Goal: Task Accomplishment & Management: Complete application form

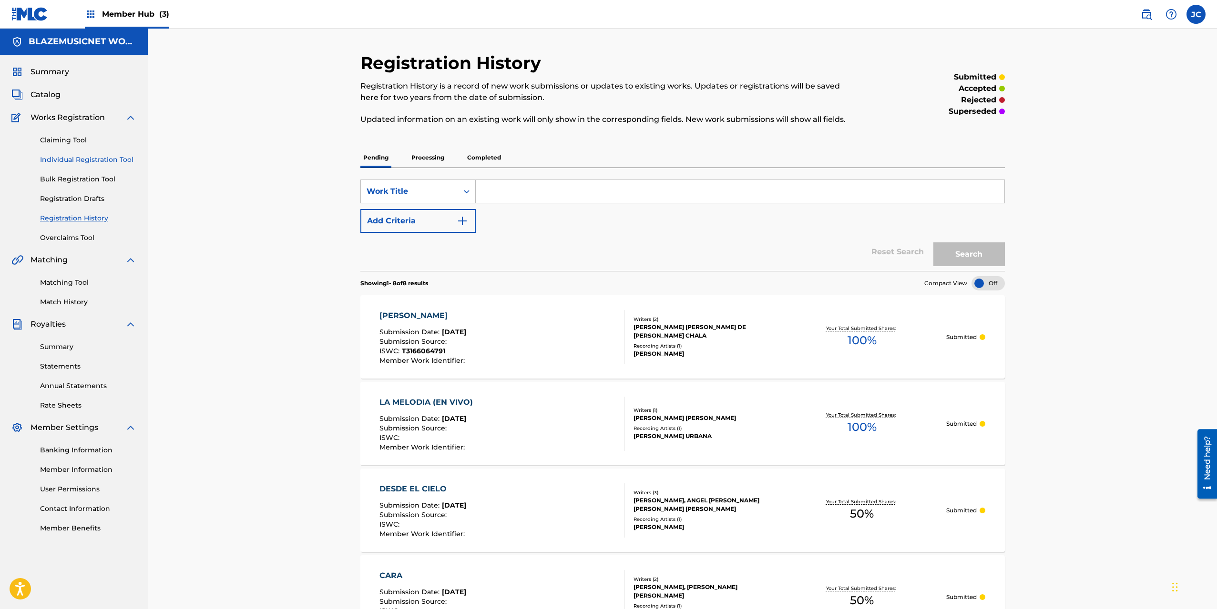
click at [91, 162] on link "Individual Registration Tool" at bounding box center [88, 160] width 96 height 10
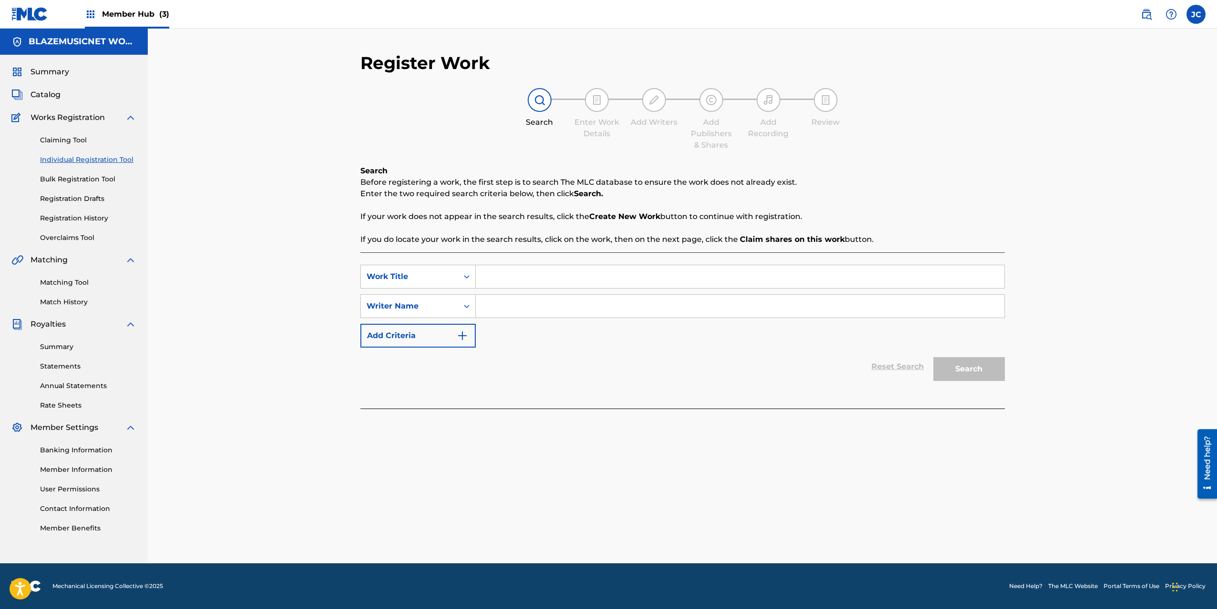
click at [504, 276] on input "Search Form" at bounding box center [740, 276] width 528 height 23
type input "EL QUE SABE SABE"
click at [502, 310] on input "Search Form" at bounding box center [740, 306] width 528 height 23
click at [502, 310] on input "[PERSON_NAME]" at bounding box center [740, 306] width 528 height 23
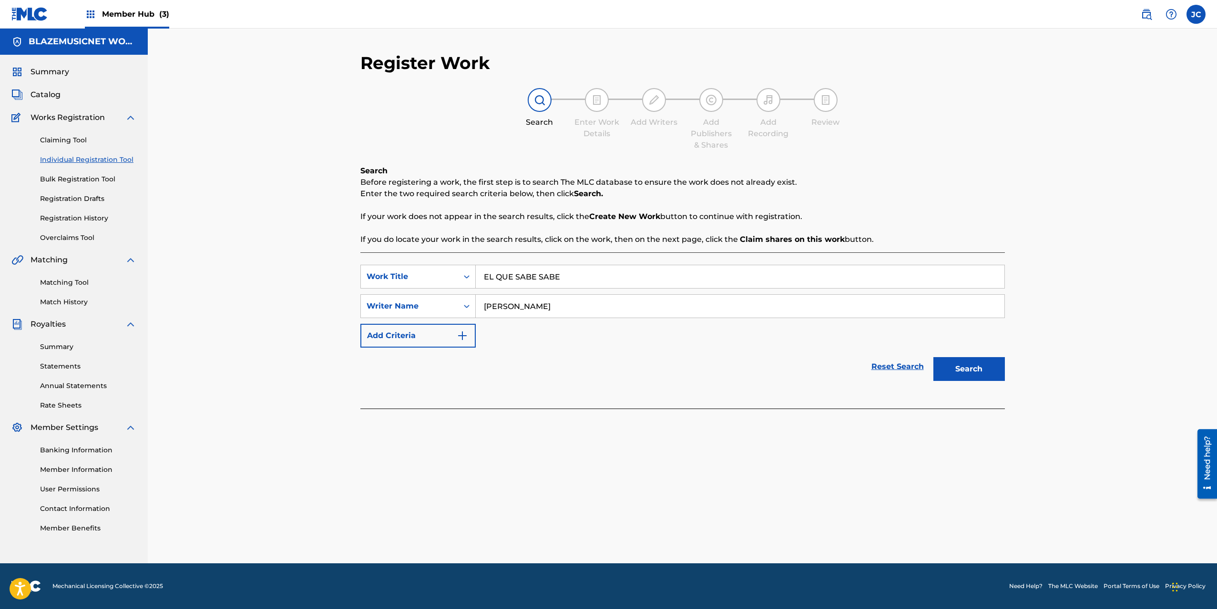
click at [502, 310] on input "[PERSON_NAME]" at bounding box center [740, 306] width 528 height 23
type input "[PERSON_NAME]"
click at [990, 374] on button "Search" at bounding box center [968, 369] width 71 height 24
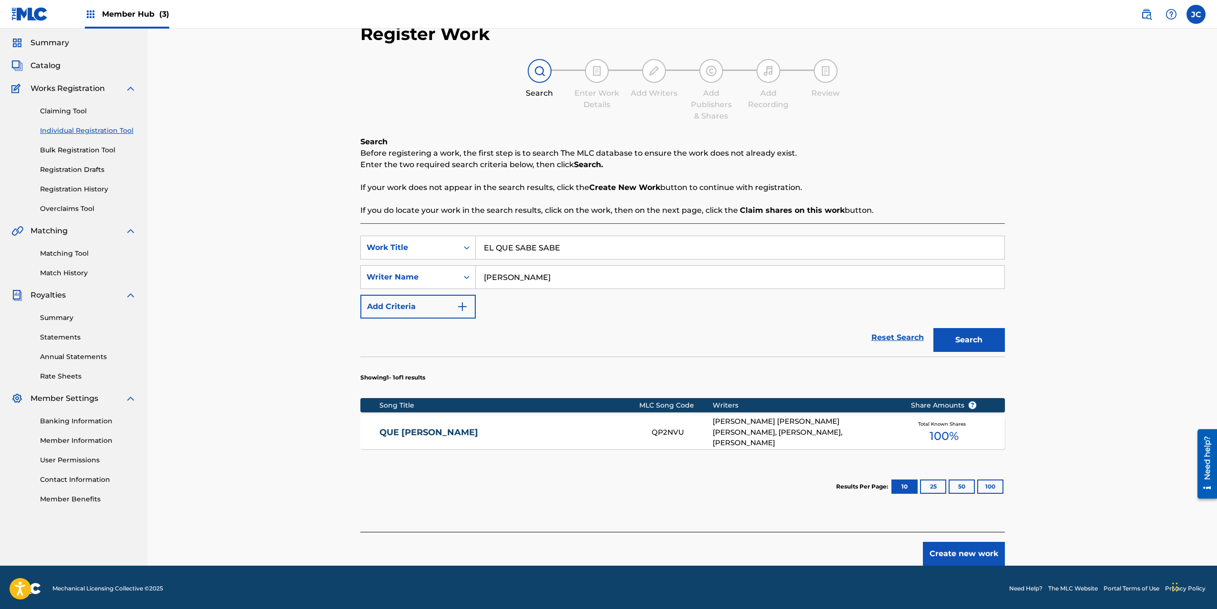
scroll to position [31, 0]
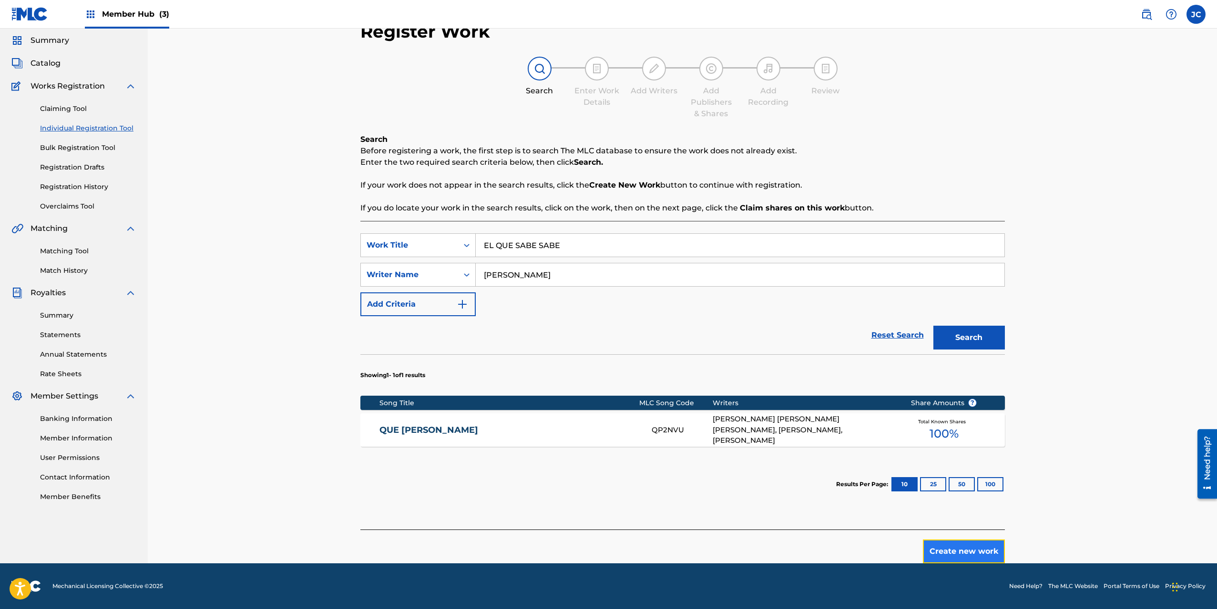
click at [948, 551] on button "Create new work" at bounding box center [964, 552] width 82 height 24
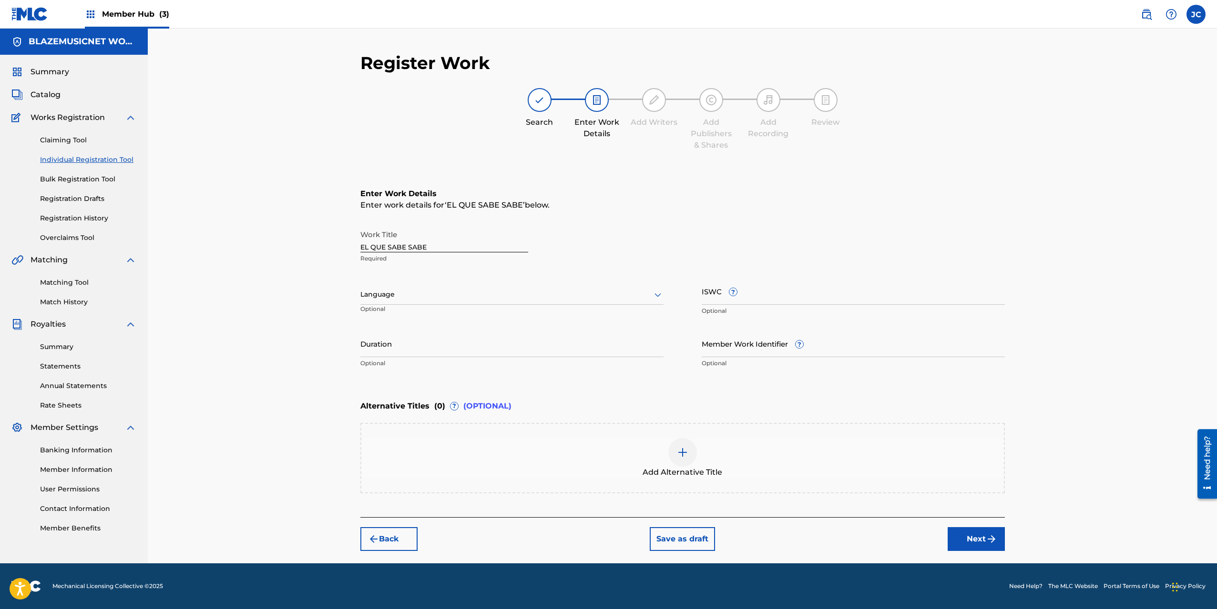
click at [456, 291] on div at bounding box center [511, 295] width 303 height 12
click at [385, 335] on div "Spanish" at bounding box center [512, 336] width 302 height 21
click at [376, 339] on input "Duration" at bounding box center [511, 343] width 303 height 27
type input "01:54"
click at [257, 355] on div "Register Work Search Enter Work Details Add Writers Add Publishers & Shares Add…" at bounding box center [682, 296] width 1069 height 535
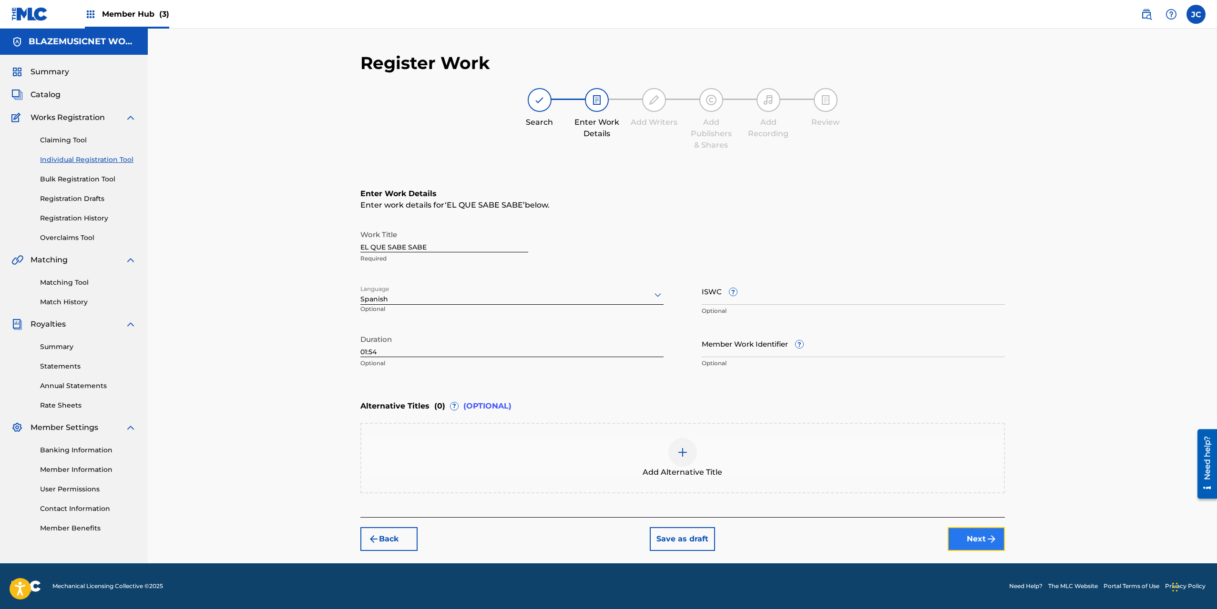
click at [988, 538] on img "submit" at bounding box center [990, 539] width 11 height 11
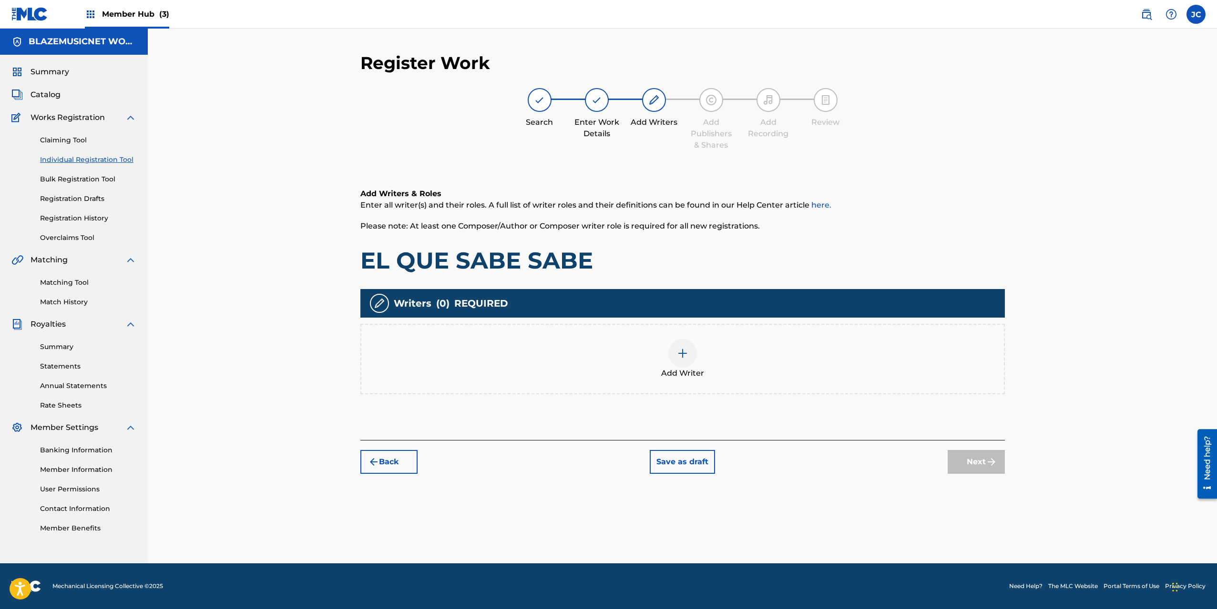
click at [699, 351] on div "Add Writer" at bounding box center [682, 359] width 642 height 40
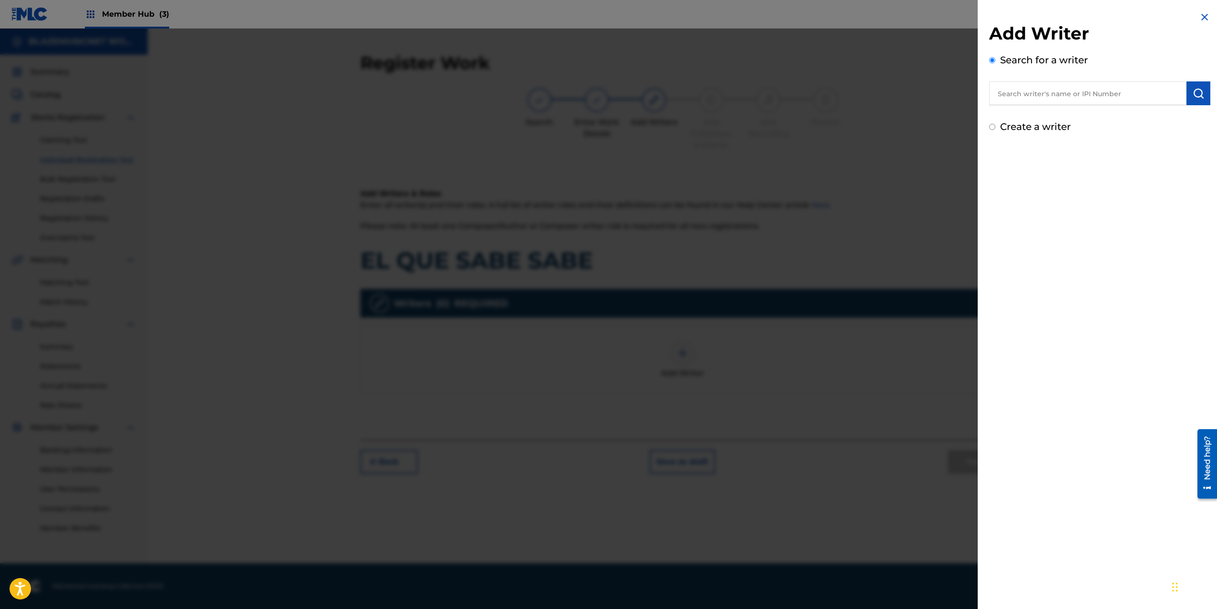
click at [1034, 90] on input "text" at bounding box center [1087, 93] width 197 height 24
paste input "[PERSON_NAME]"
type input "[PERSON_NAME]"
click at [1199, 93] on img "submit" at bounding box center [1197, 93] width 11 height 11
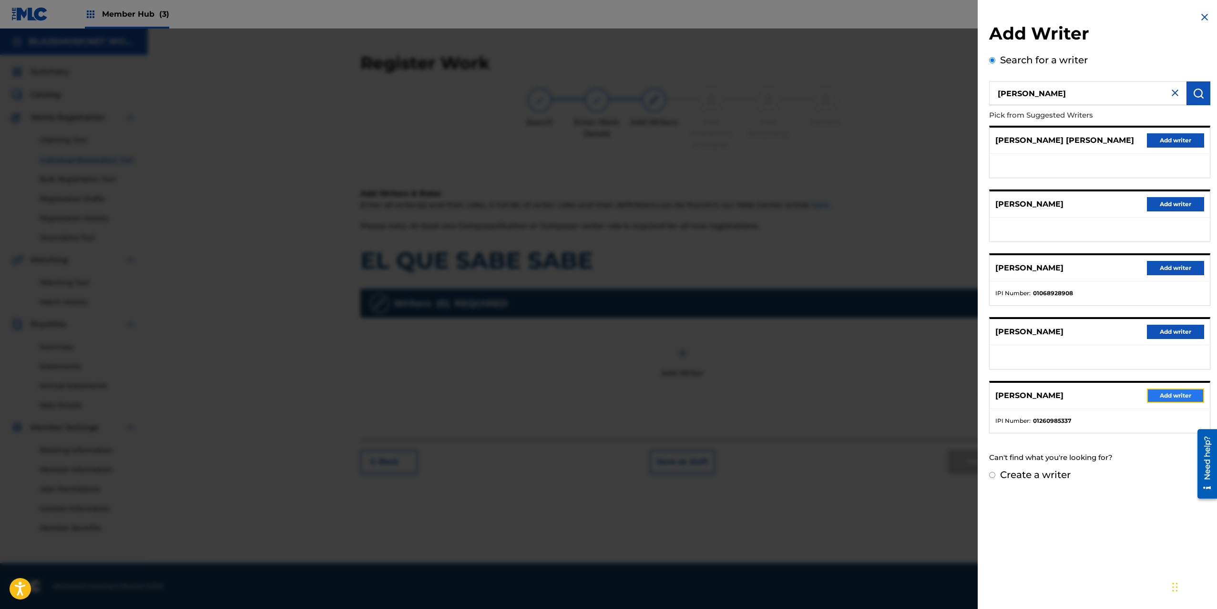
click at [1161, 396] on button "Add writer" at bounding box center [1174, 396] width 57 height 14
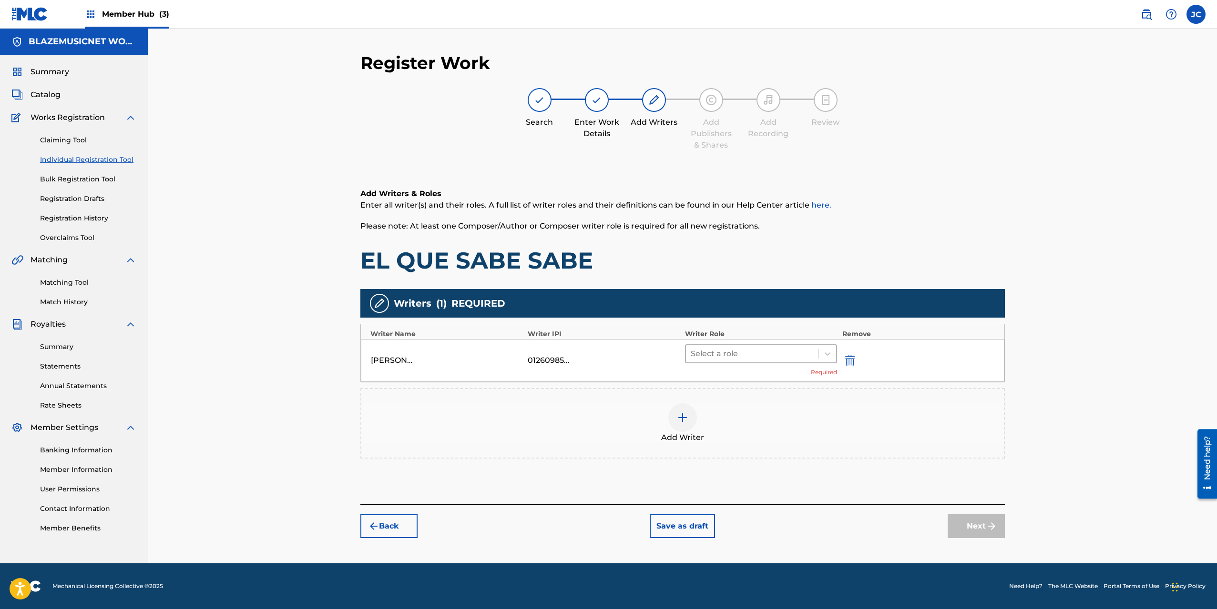
click at [744, 363] on div "Select a role" at bounding box center [761, 354] width 152 height 19
click at [745, 380] on div "Composer/Author" at bounding box center [761, 378] width 152 height 19
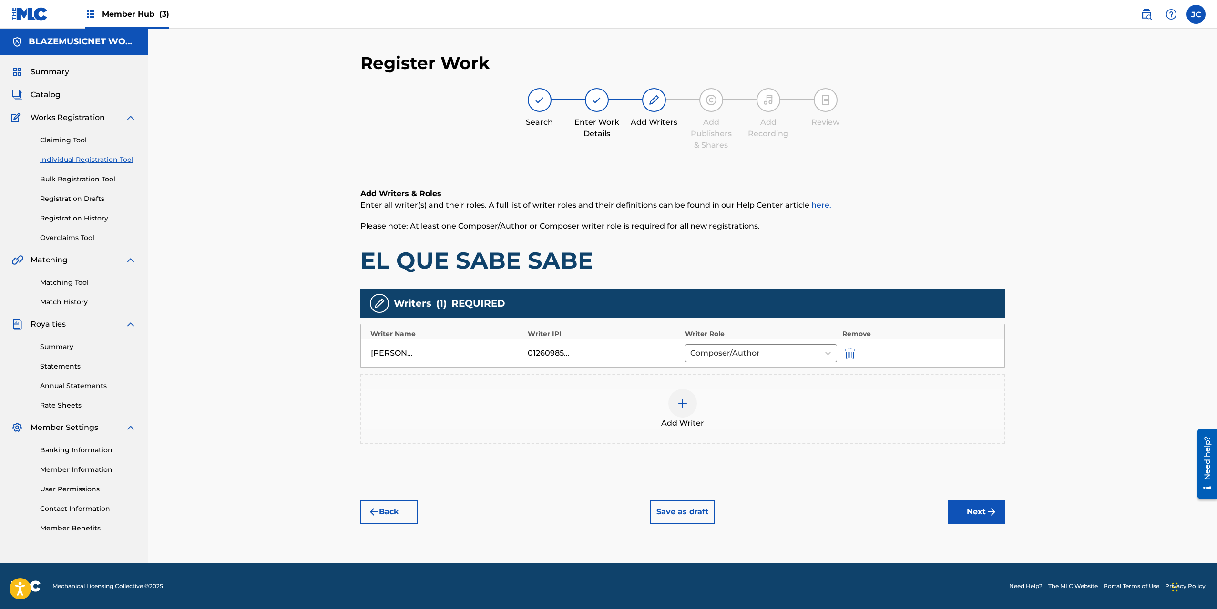
click at [677, 406] on img at bounding box center [682, 403] width 11 height 11
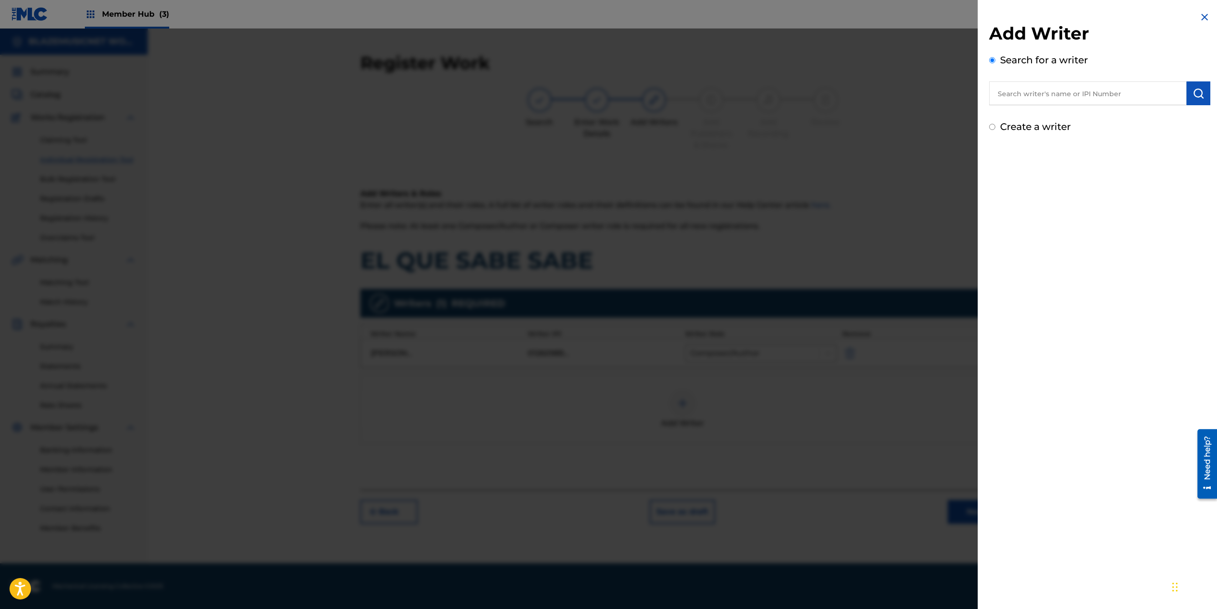
click at [1043, 87] on input "text" at bounding box center [1087, 93] width 197 height 24
type input "01077931140"
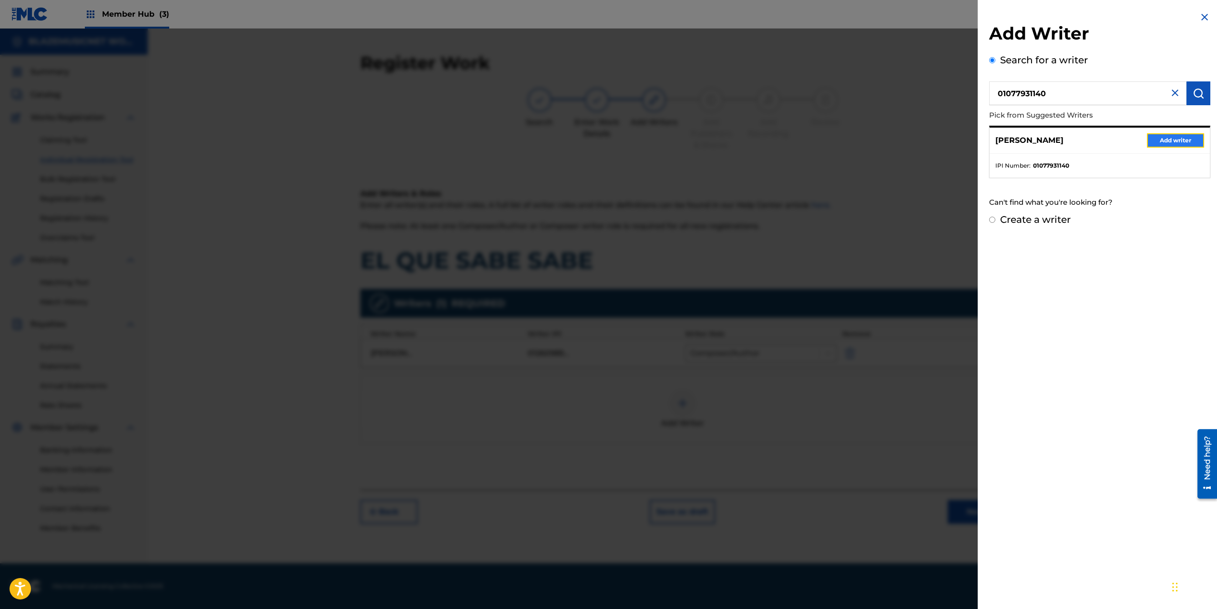
click at [1161, 135] on button "Add writer" at bounding box center [1174, 140] width 57 height 14
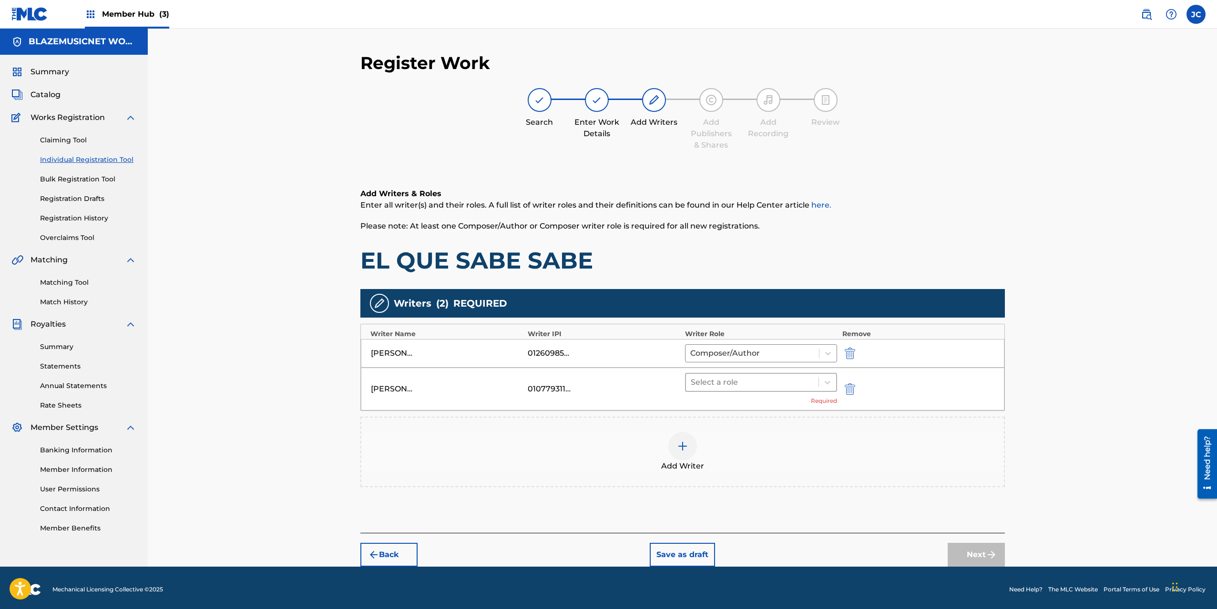
click at [737, 386] on div at bounding box center [751, 382] width 123 height 13
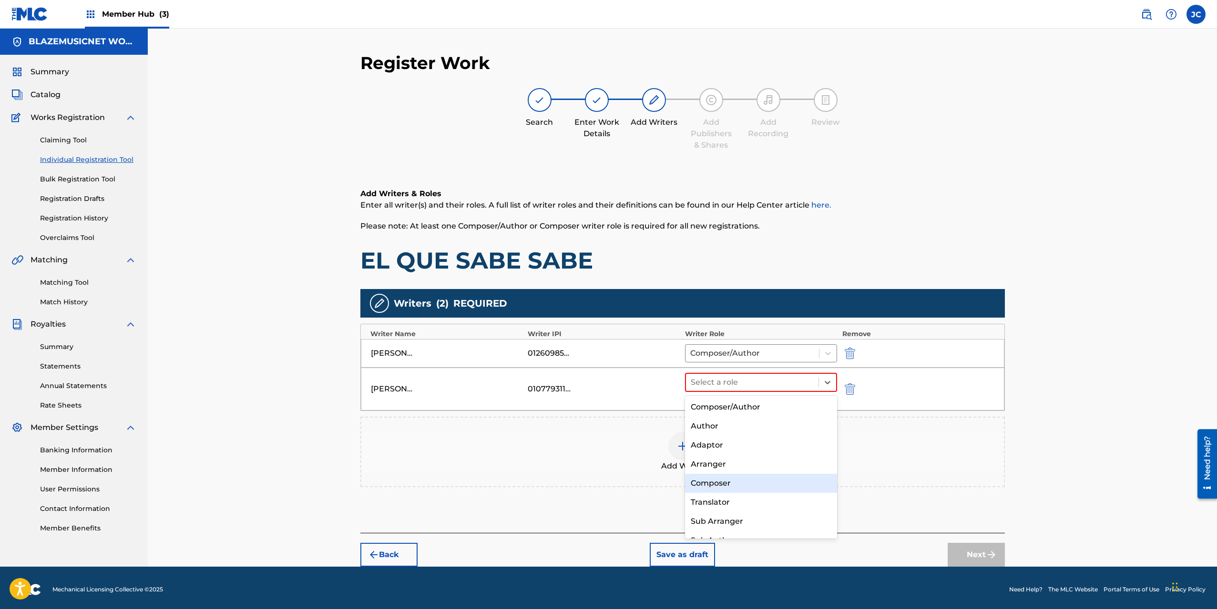
click at [733, 488] on div "Composer" at bounding box center [761, 483] width 152 height 19
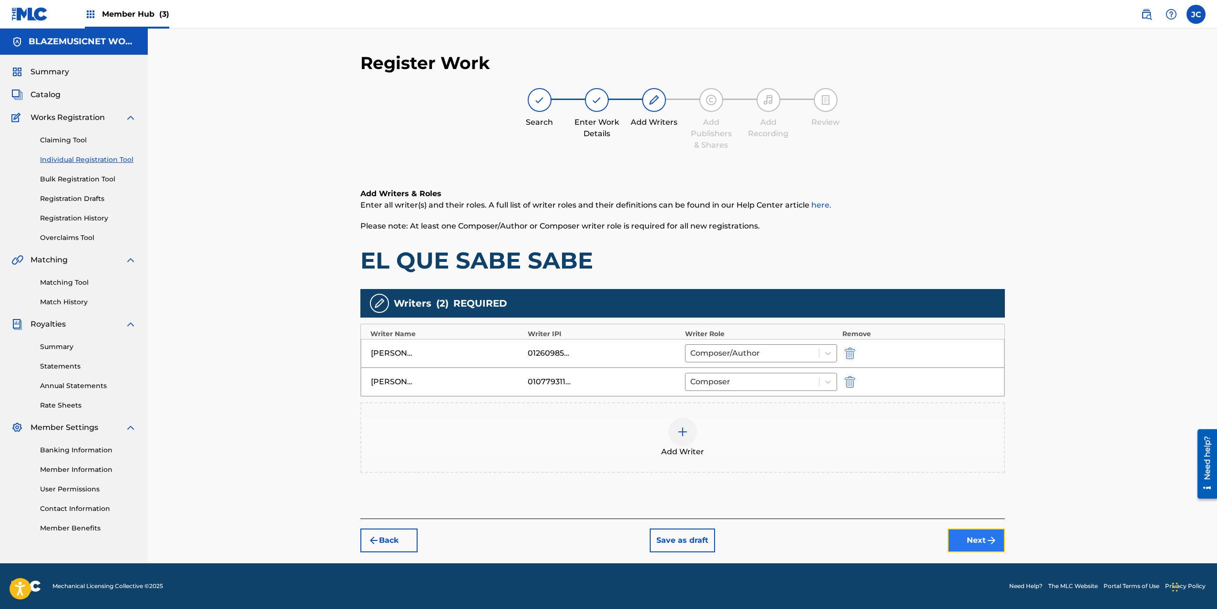
click at [980, 540] on button "Next" at bounding box center [975, 541] width 57 height 24
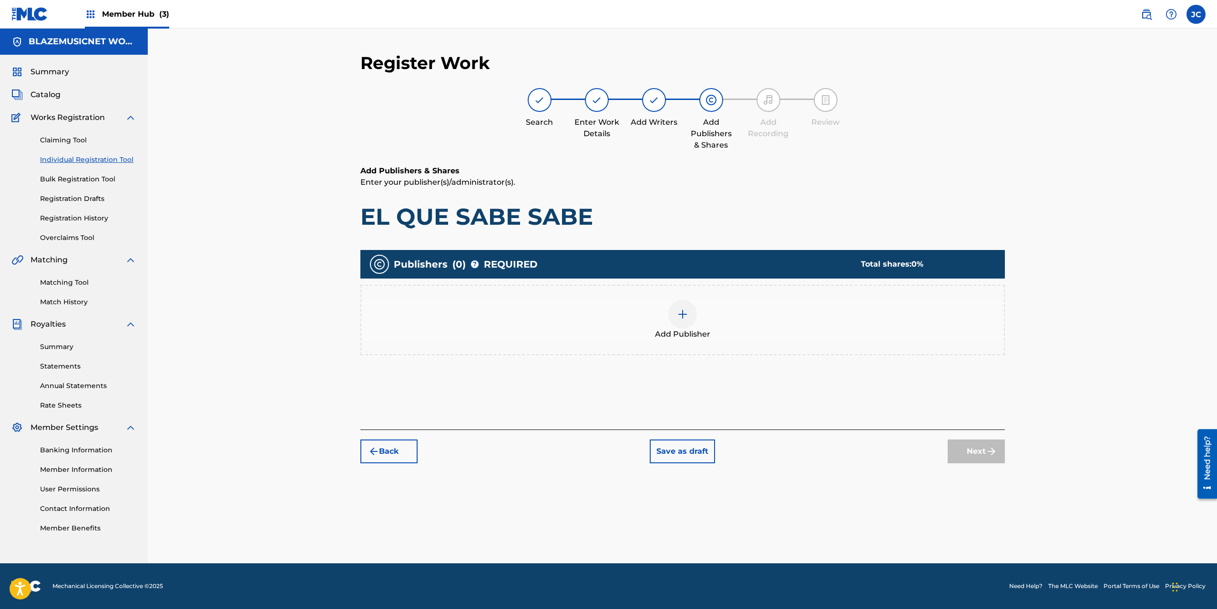
click at [622, 309] on div "Add Publisher" at bounding box center [682, 320] width 642 height 40
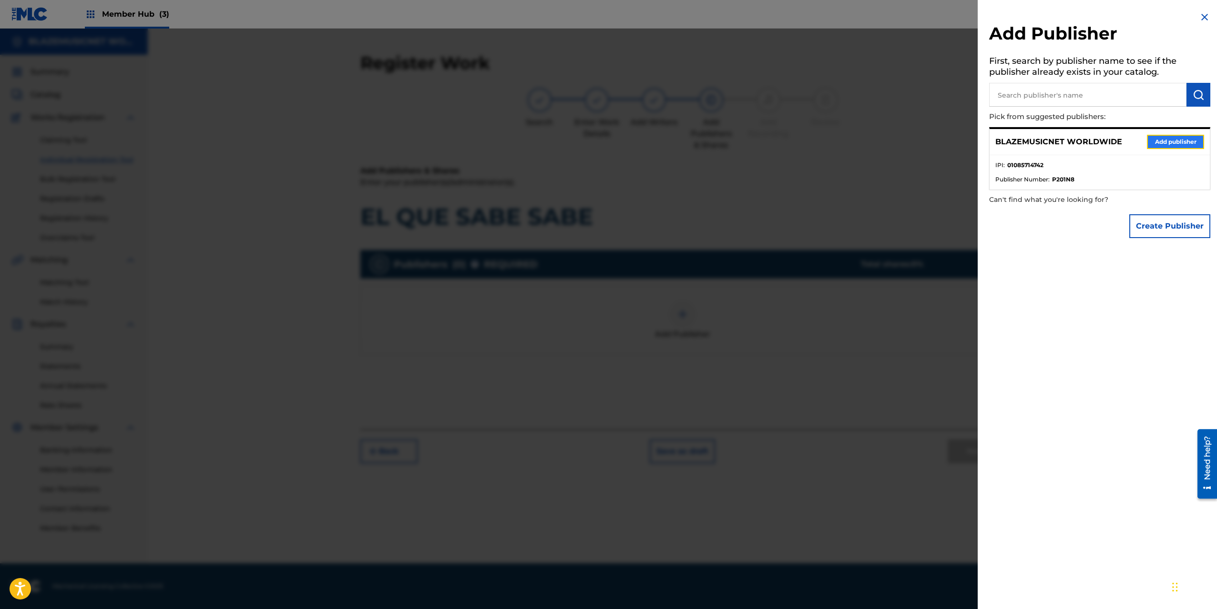
click at [1176, 141] on button "Add publisher" at bounding box center [1174, 142] width 57 height 14
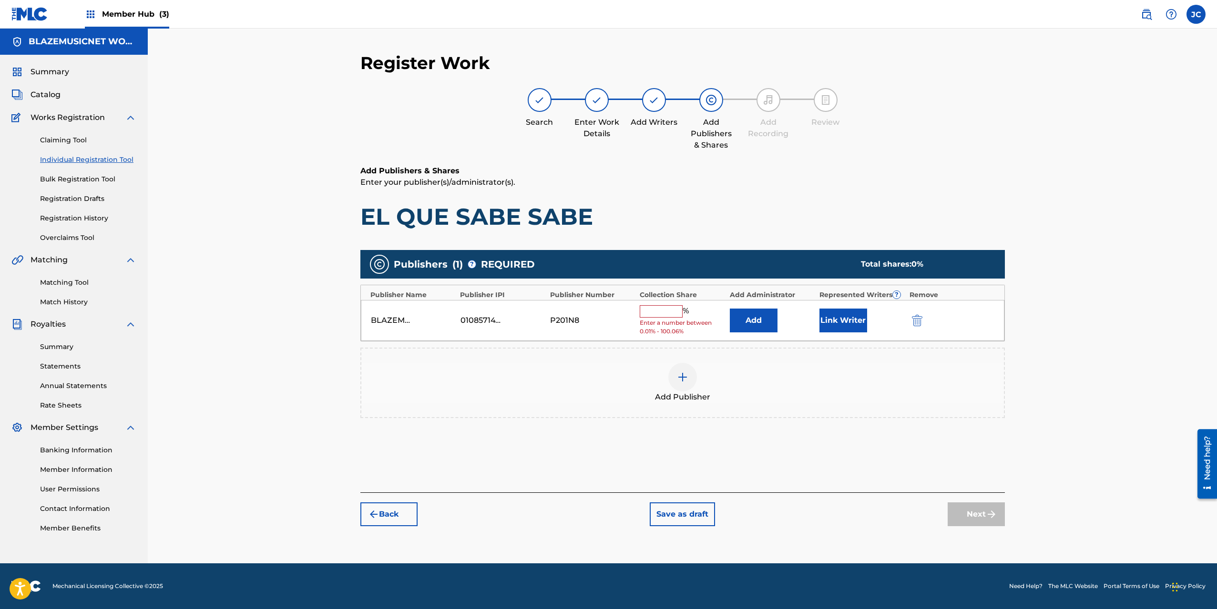
click at [659, 312] on input "text" at bounding box center [660, 311] width 43 height 12
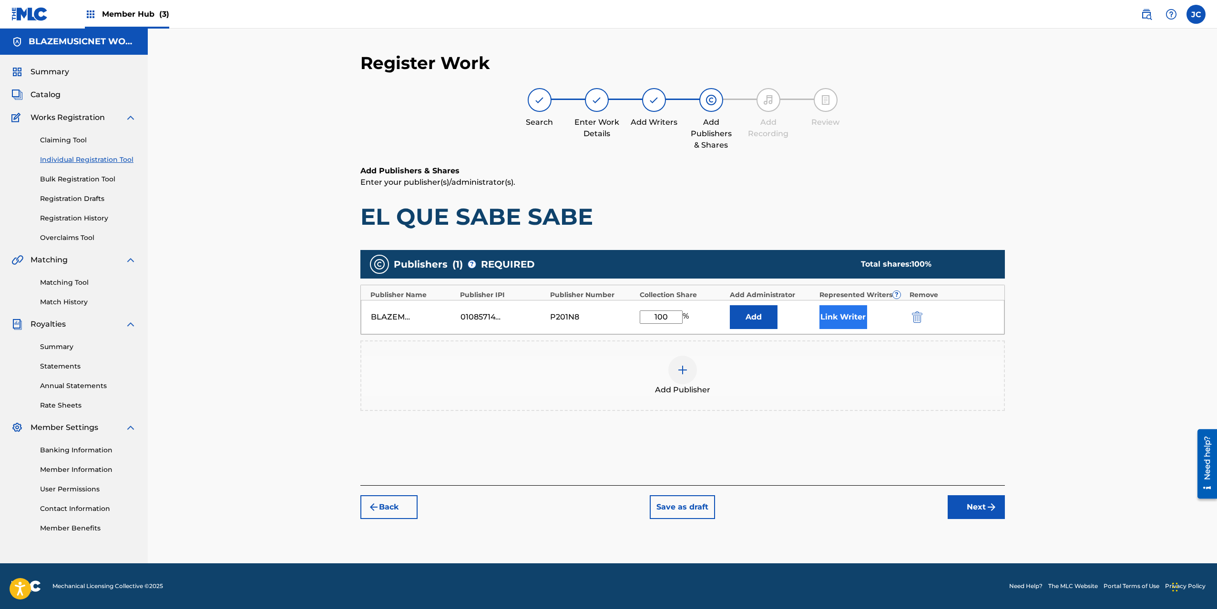
type input "100"
click at [827, 309] on button "Link Writer" at bounding box center [843, 317] width 48 height 24
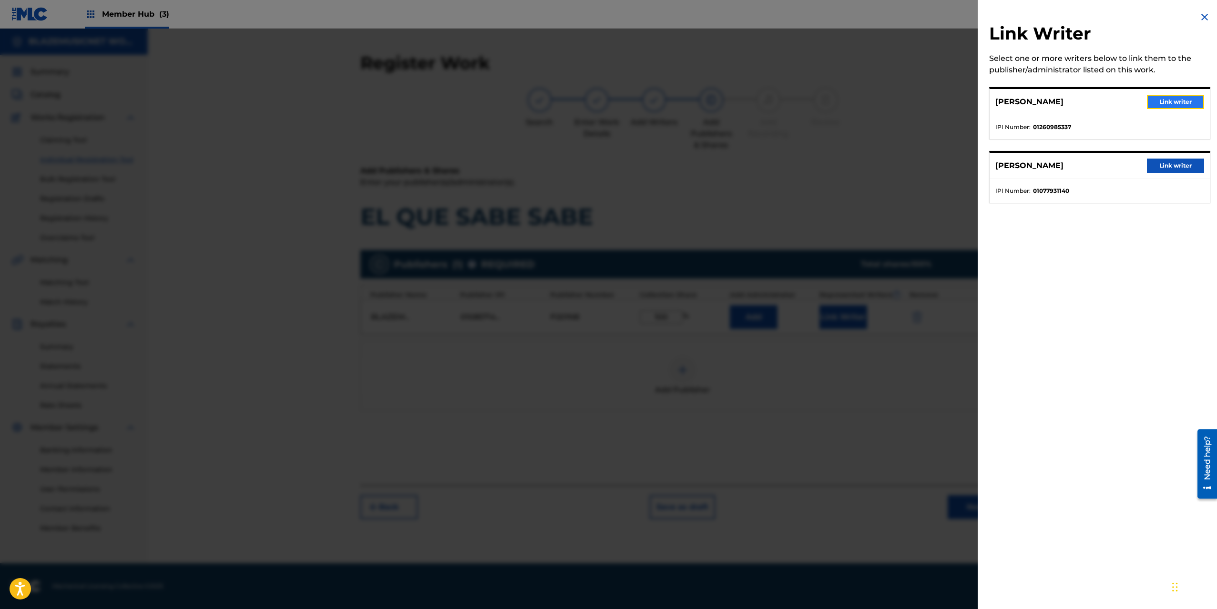
click at [1175, 99] on button "Link writer" at bounding box center [1174, 102] width 57 height 14
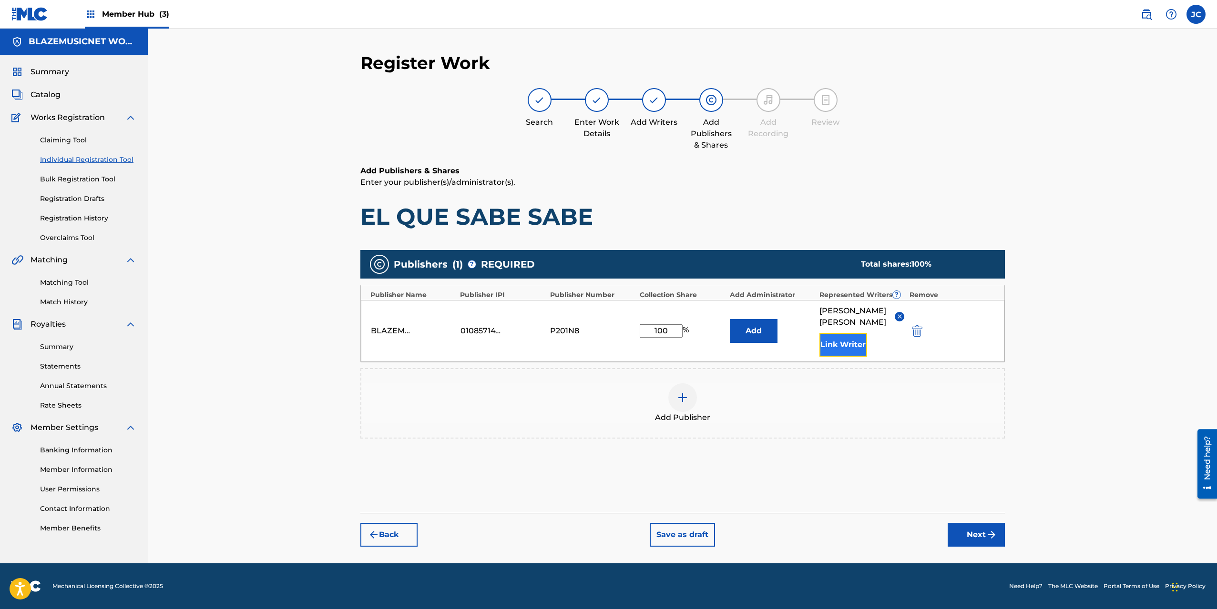
click at [846, 356] on button "Link Writer" at bounding box center [843, 345] width 48 height 24
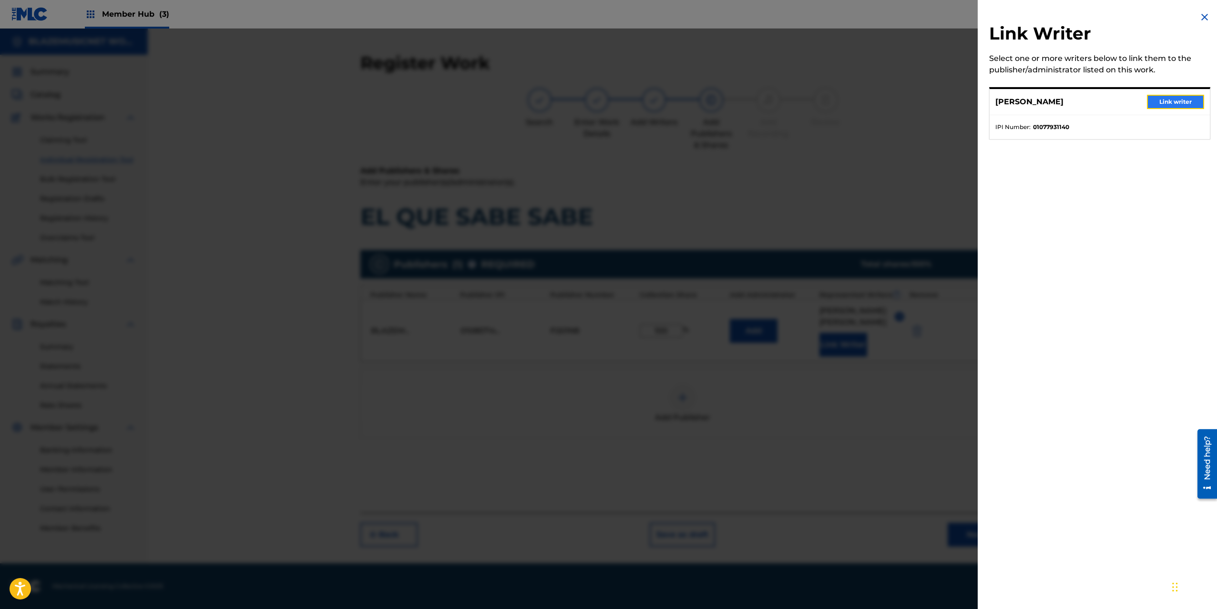
click at [1180, 97] on button "Link writer" at bounding box center [1174, 102] width 57 height 14
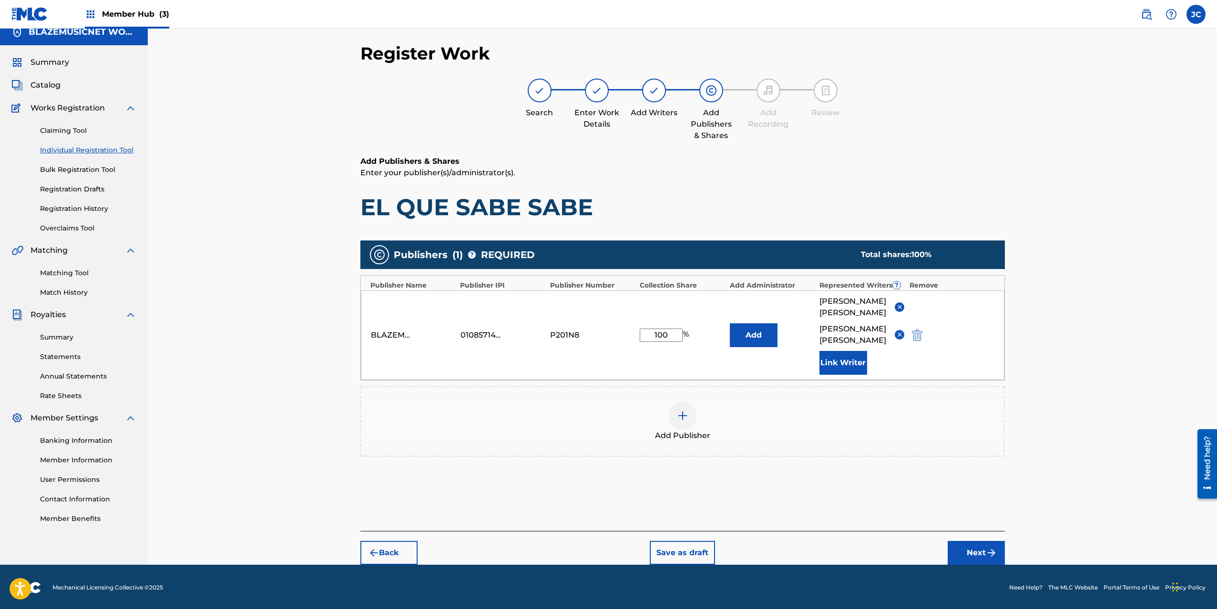
scroll to position [22, 0]
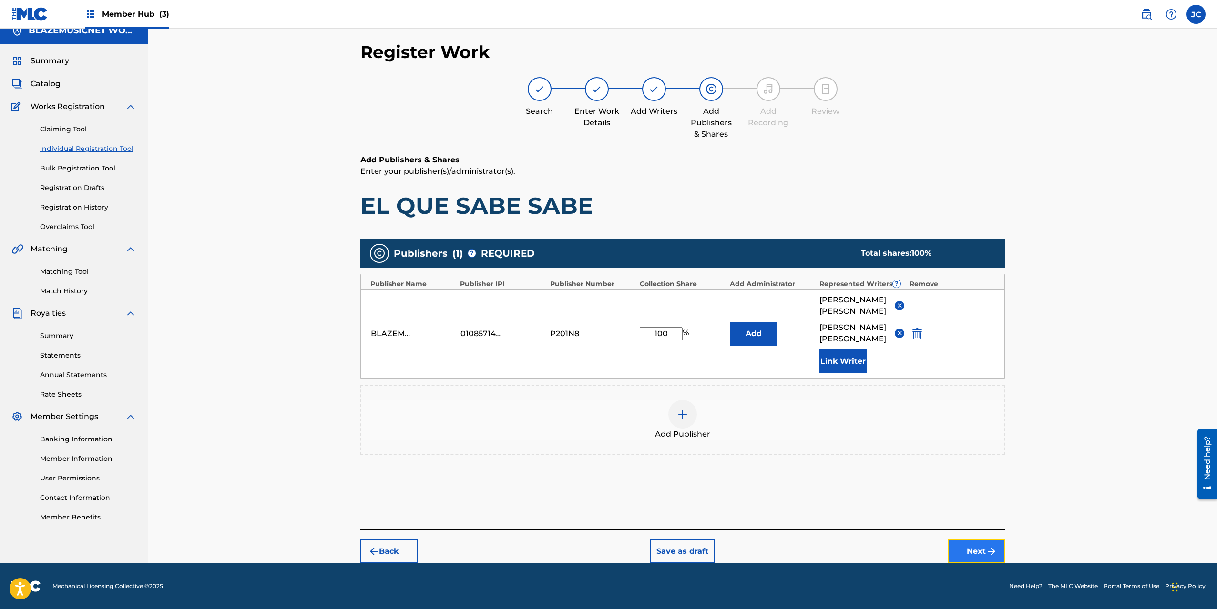
click at [990, 548] on img "submit" at bounding box center [990, 551] width 11 height 11
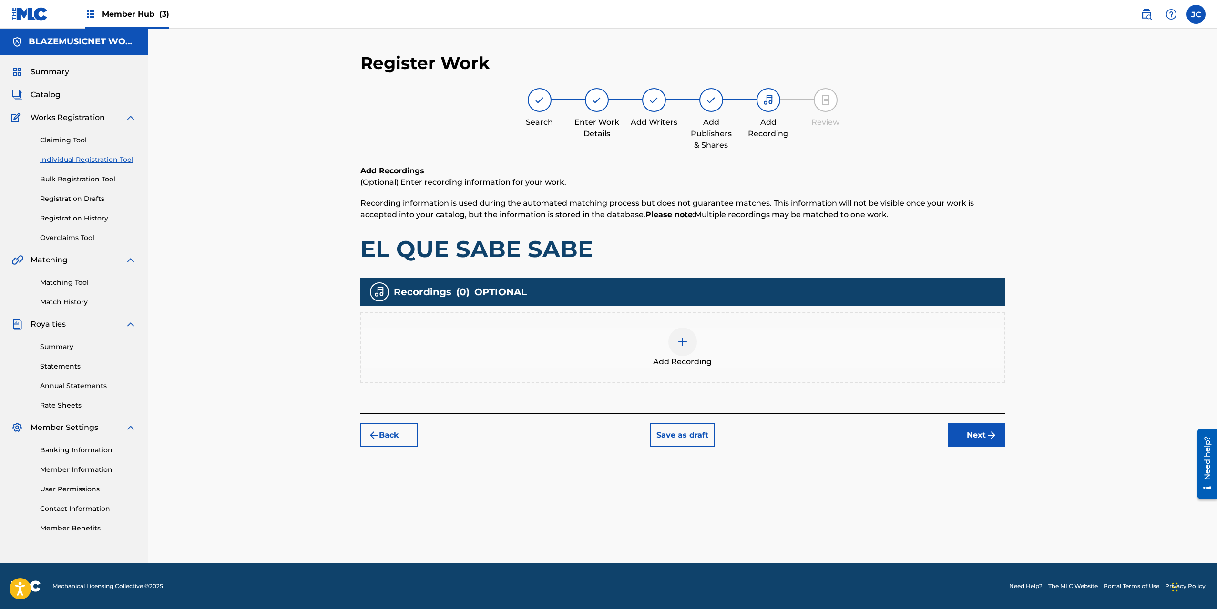
scroll to position [0, 0]
click at [674, 348] on div at bounding box center [682, 342] width 29 height 29
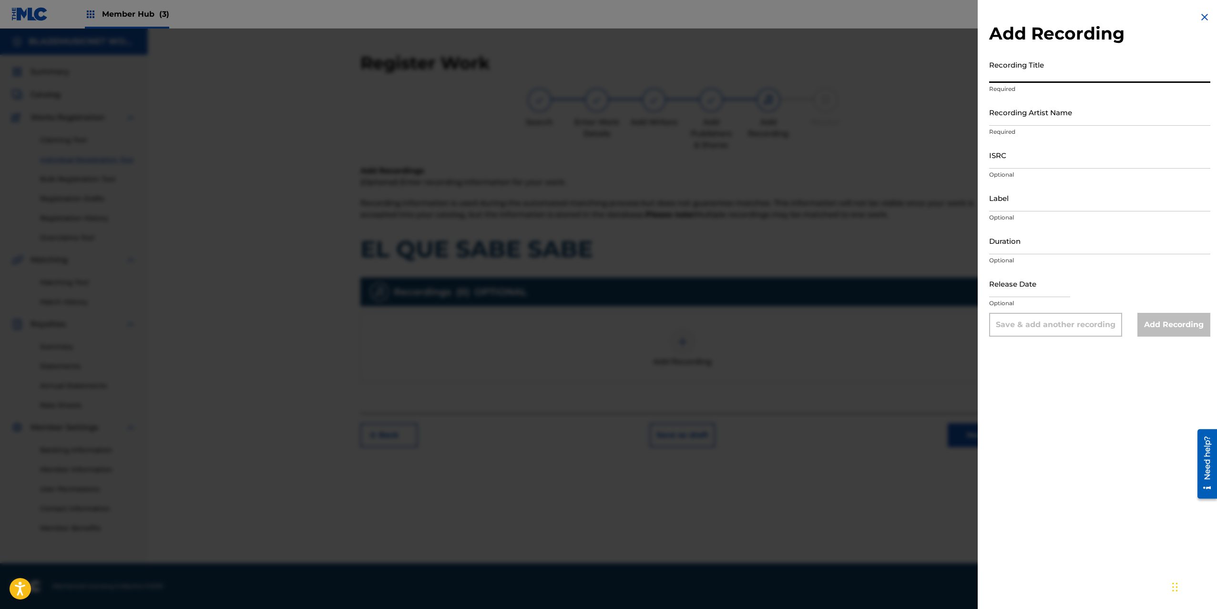
click at [1027, 73] on input "Recording Title" at bounding box center [1099, 69] width 221 height 27
type input "EL QUE SABE SABE"
click at [1027, 112] on input "Recording Artist Name" at bounding box center [1099, 112] width 221 height 27
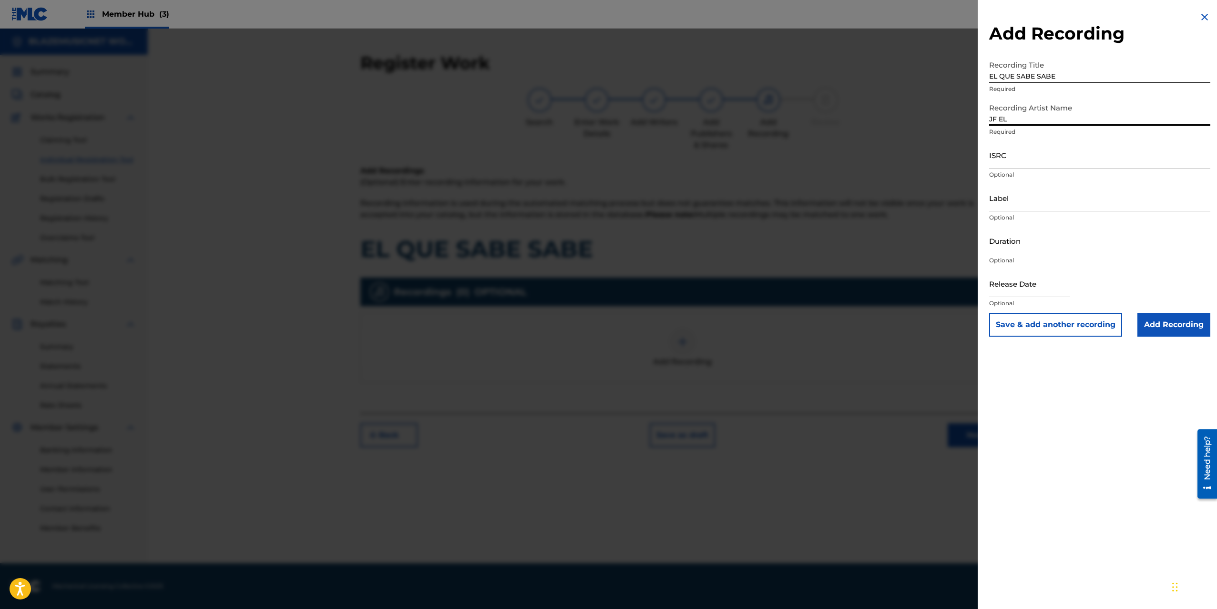
type input "JF EL CARAMELO"
click at [1003, 158] on input "ISRC" at bounding box center [1099, 155] width 221 height 27
paste input "QZQAY2581193"
type input "QZQAY2581193"
click at [1011, 203] on input "Label" at bounding box center [1099, 197] width 221 height 27
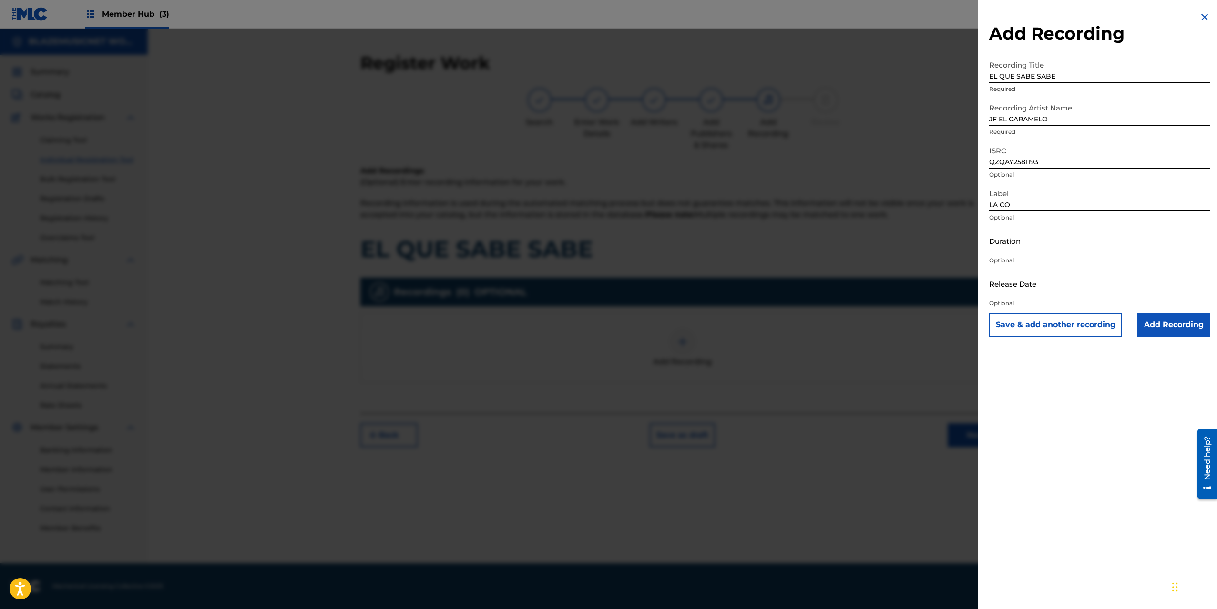
type input "LA COLMENA MUSIC"
click at [1004, 253] on input "Duration" at bounding box center [1099, 240] width 221 height 27
type input "01:54"
click at [995, 285] on input "text" at bounding box center [1029, 283] width 81 height 27
select select "8"
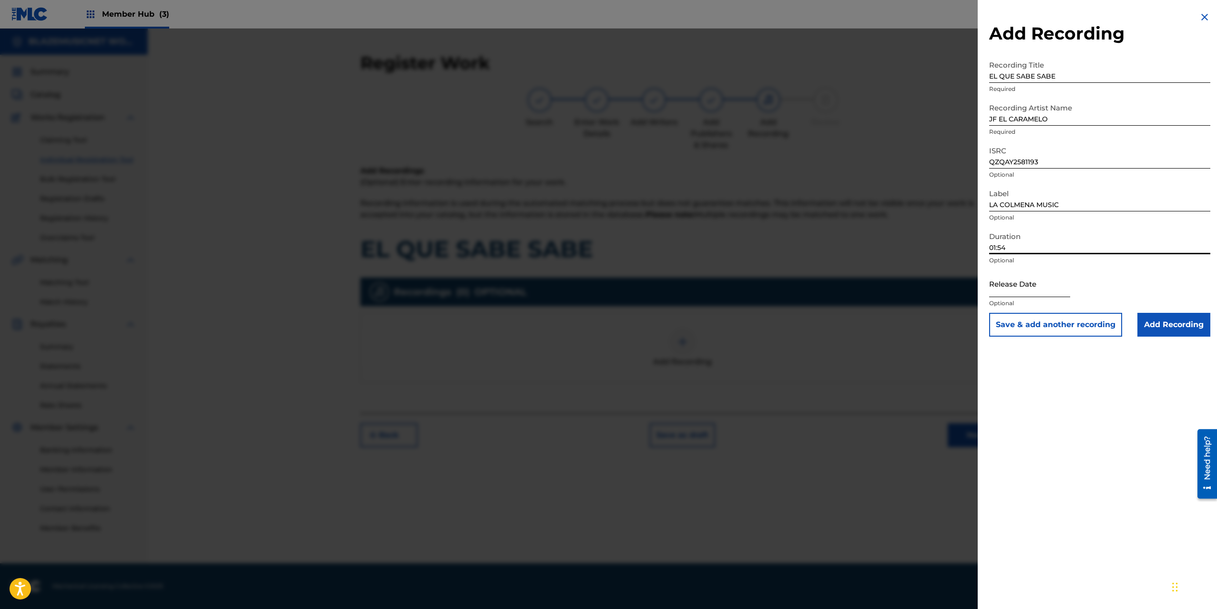
select select "2025"
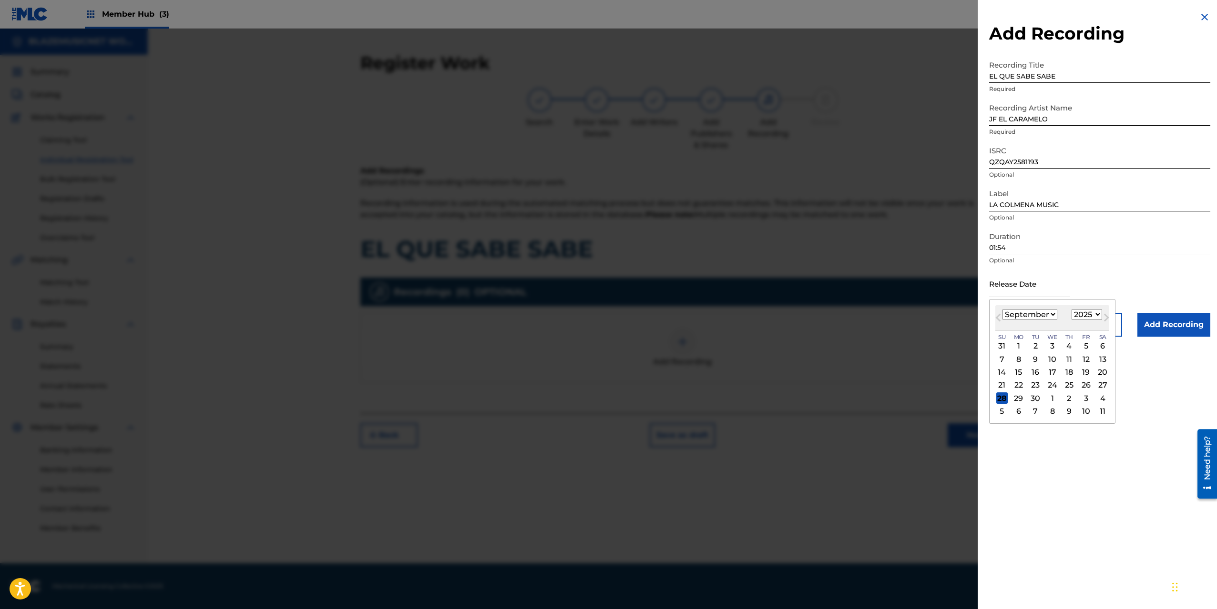
click at [1007, 309] on div "[DATE] January February March April May June July August September October Nove…" at bounding box center [1052, 317] width 114 height 25
click at [1019, 311] on select "January February March April May June July August September October November De…" at bounding box center [1029, 314] width 55 height 11
select select "7"
click at [1002, 309] on select "January February March April May June July August September October November De…" at bounding box center [1029, 314] width 55 height 11
click at [1032, 359] on div "5" at bounding box center [1034, 359] width 11 height 11
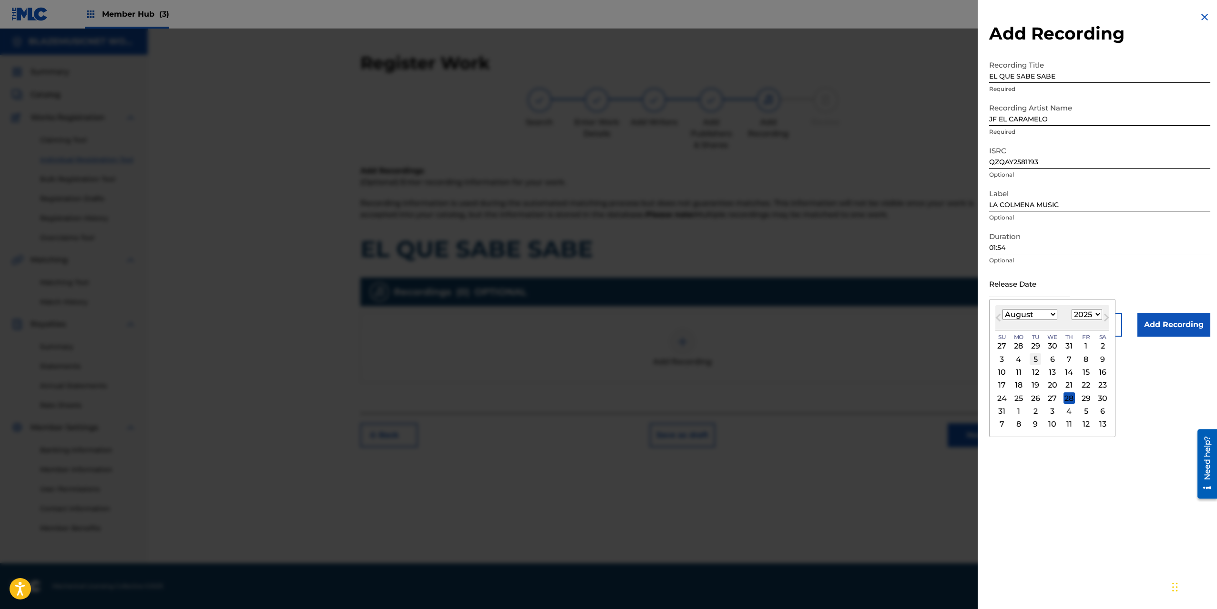
type input "[DATE]"
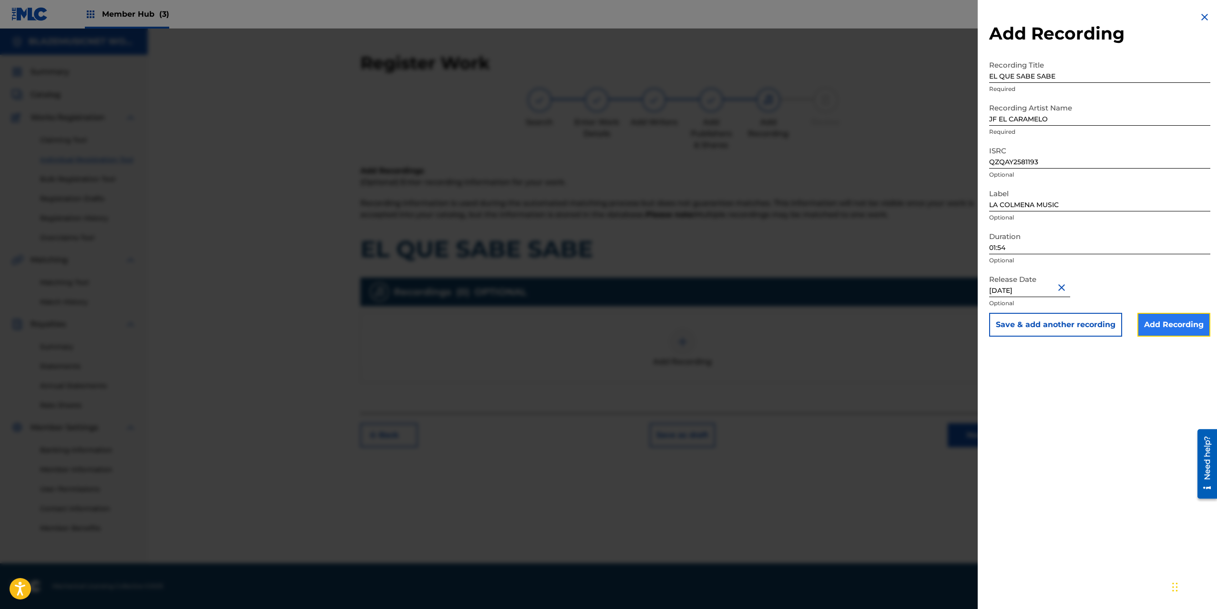
click at [1168, 326] on input "Add Recording" at bounding box center [1173, 325] width 73 height 24
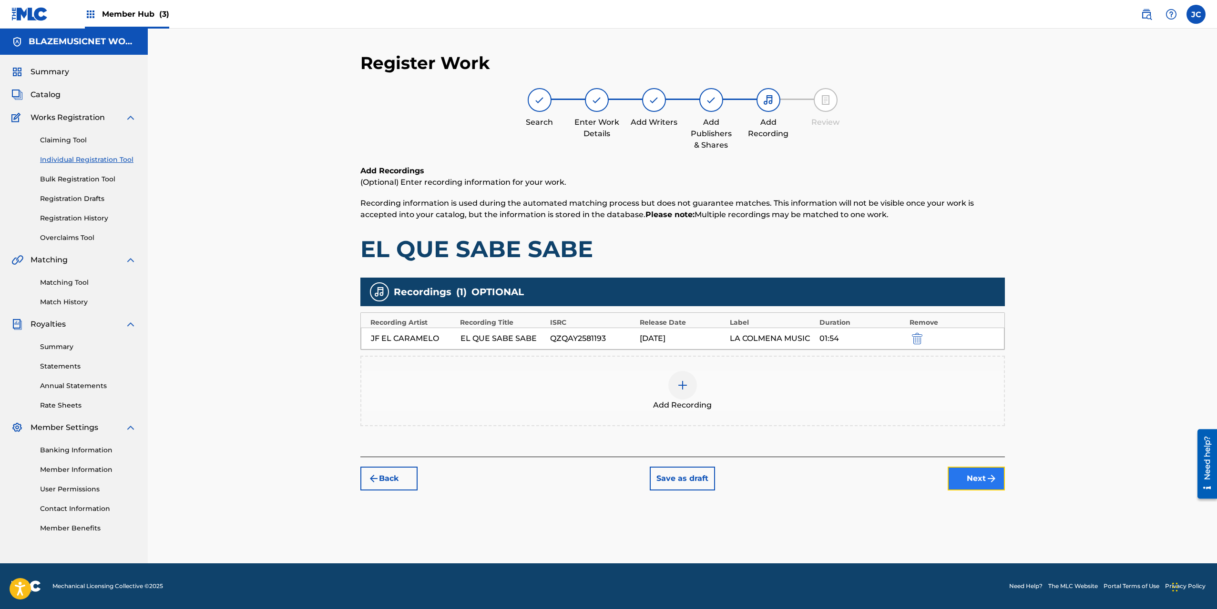
click at [972, 478] on button "Next" at bounding box center [975, 479] width 57 height 24
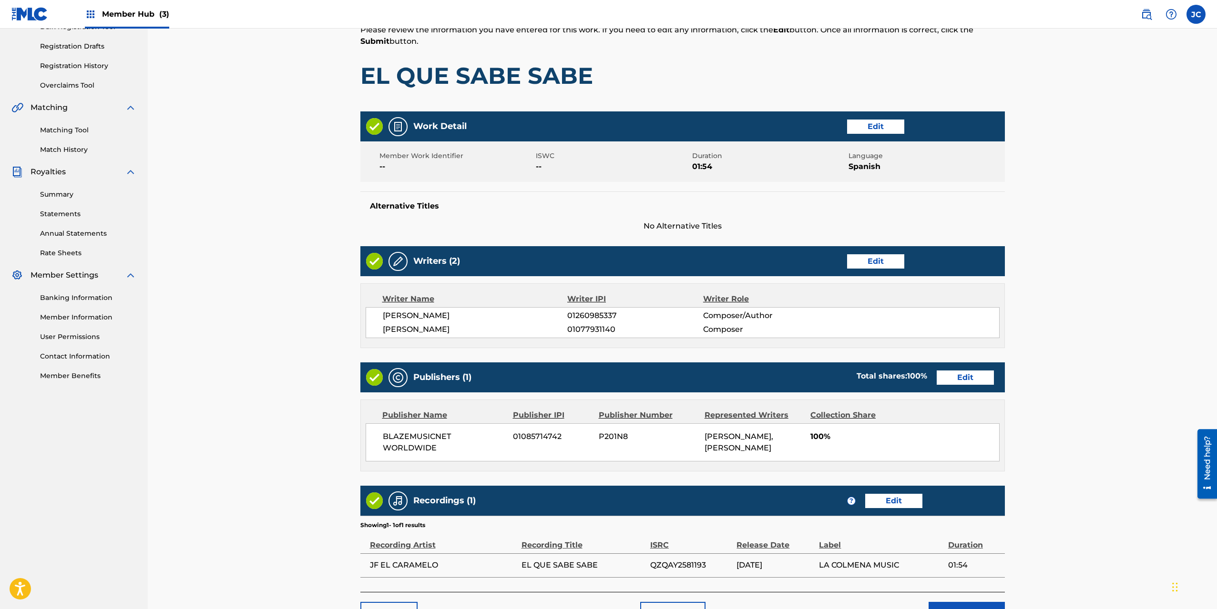
scroll to position [226, 0]
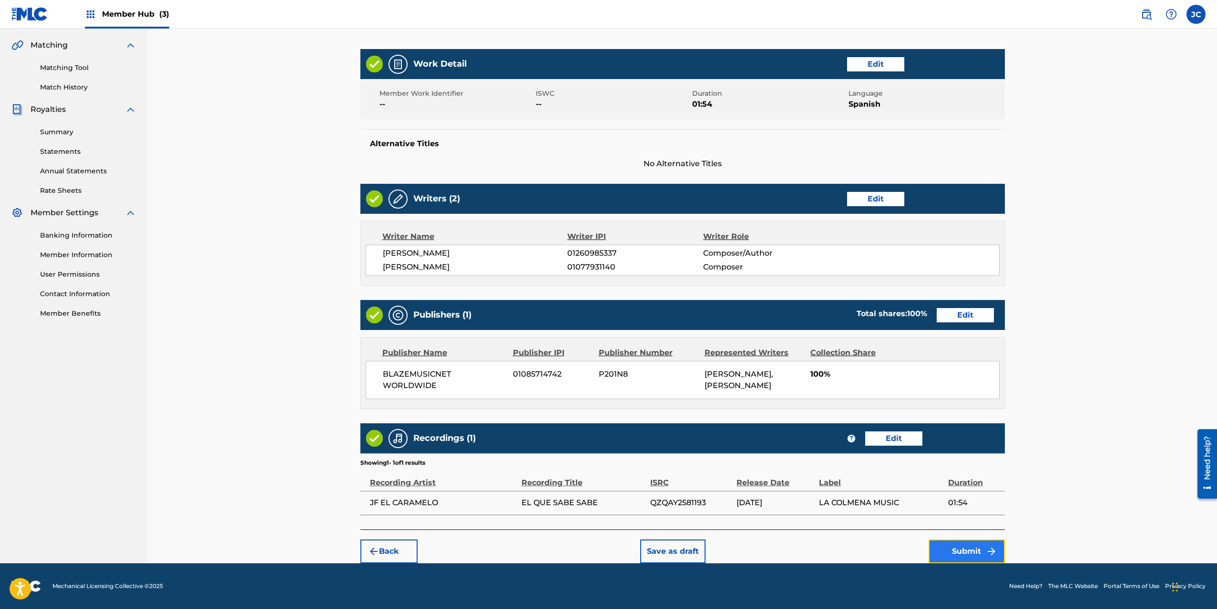
click at [972, 545] on button "Submit" at bounding box center [966, 552] width 76 height 24
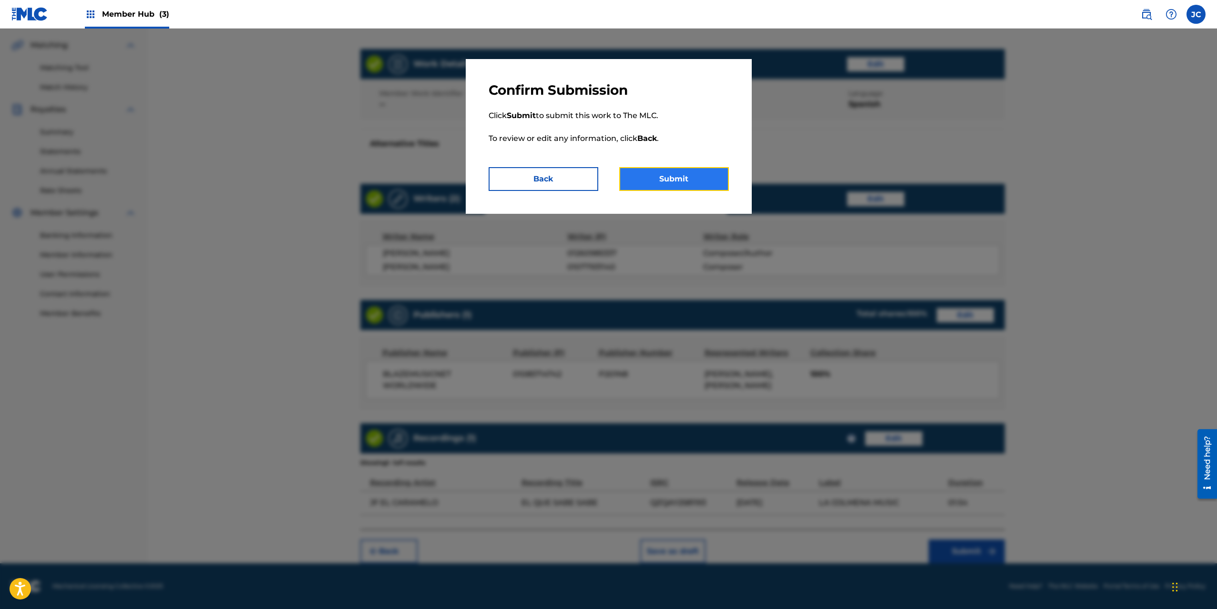
click at [662, 173] on button "Submit" at bounding box center [674, 179] width 110 height 24
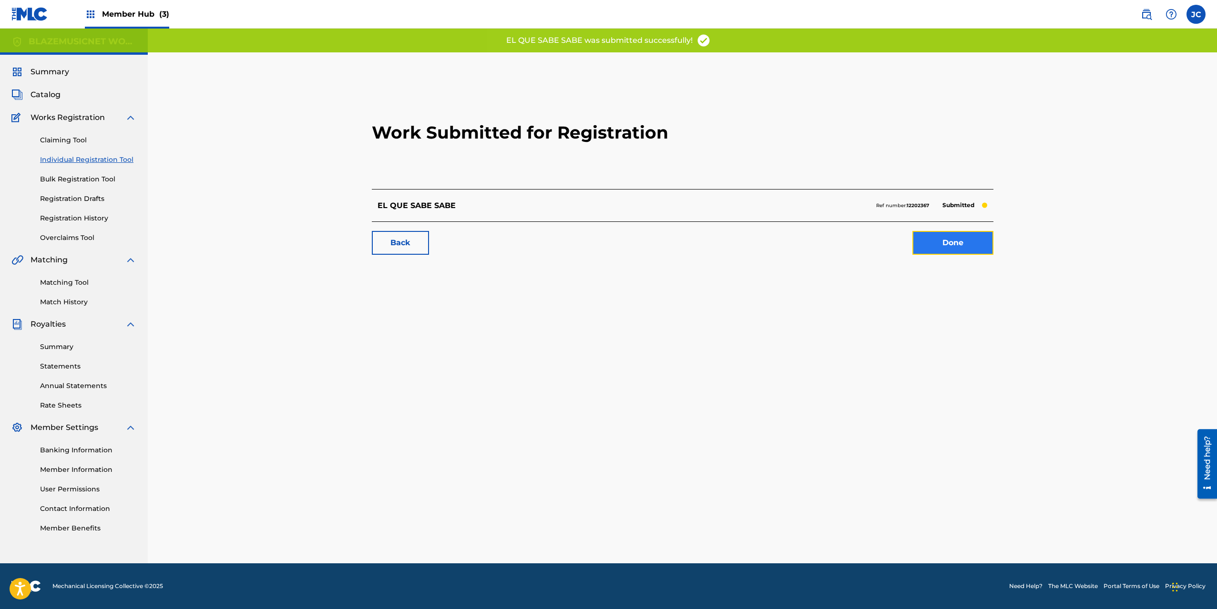
click at [931, 240] on link "Done" at bounding box center [952, 243] width 81 height 24
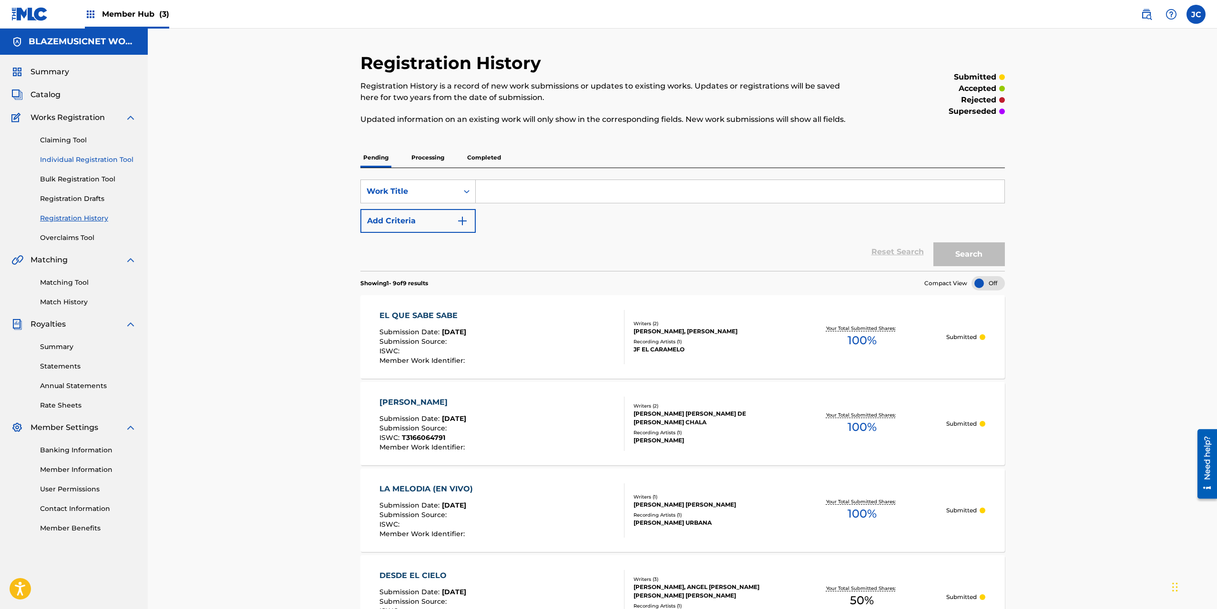
click at [75, 162] on link "Individual Registration Tool" at bounding box center [88, 160] width 96 height 10
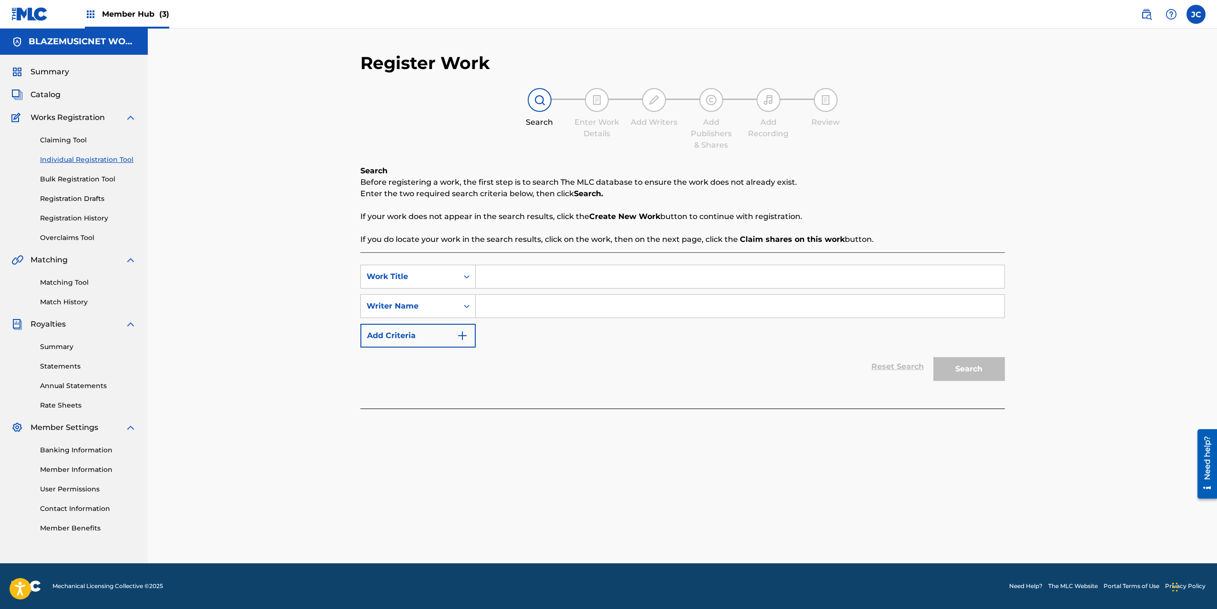
click at [509, 274] on input "Search Form" at bounding box center [740, 276] width 528 height 23
type input "K SE LO META"
click at [507, 311] on input "Search Form" at bounding box center [740, 306] width 528 height 23
type input "[PERSON_NAME]"
click at [933, 357] on button "Search" at bounding box center [968, 369] width 71 height 24
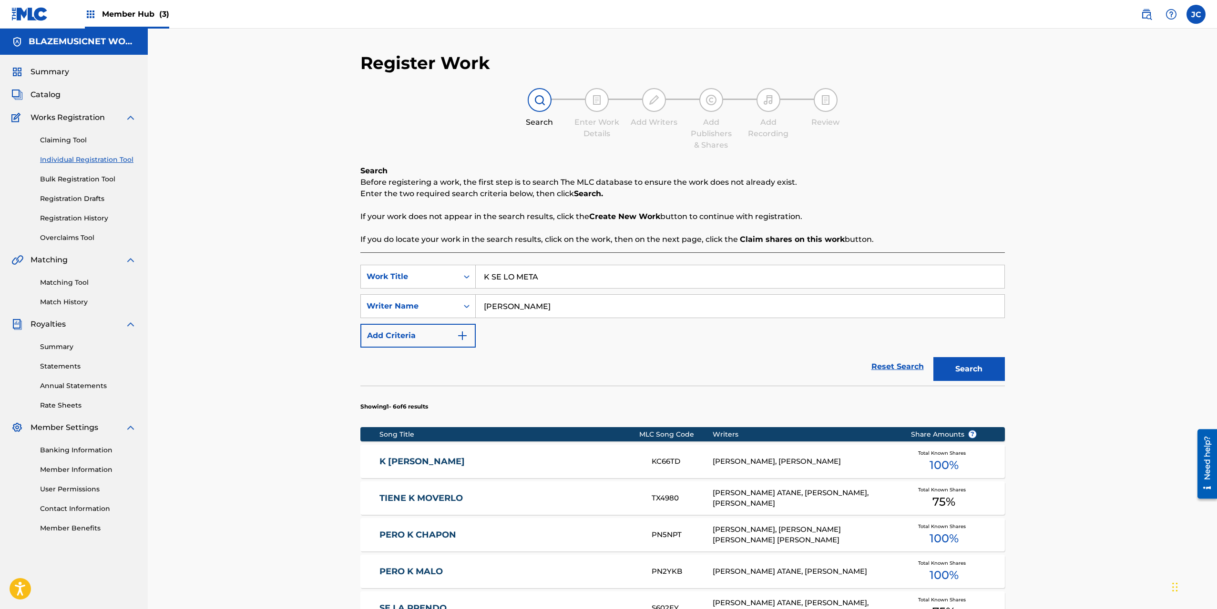
click at [507, 311] on input "[PERSON_NAME]" at bounding box center [740, 306] width 528 height 23
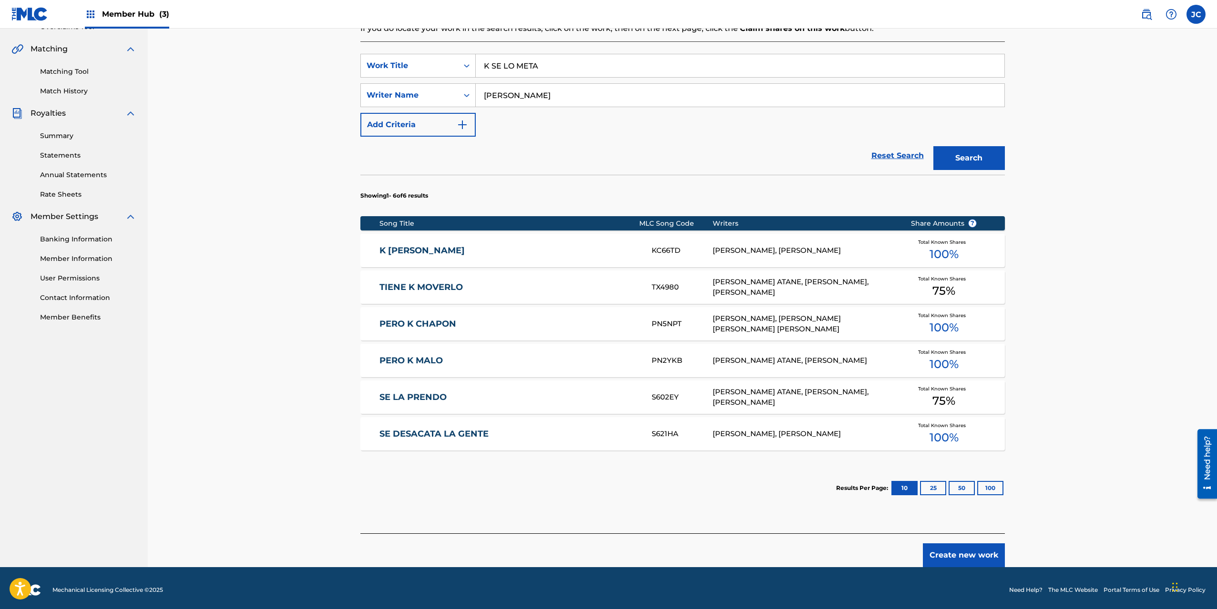
scroll to position [215, 0]
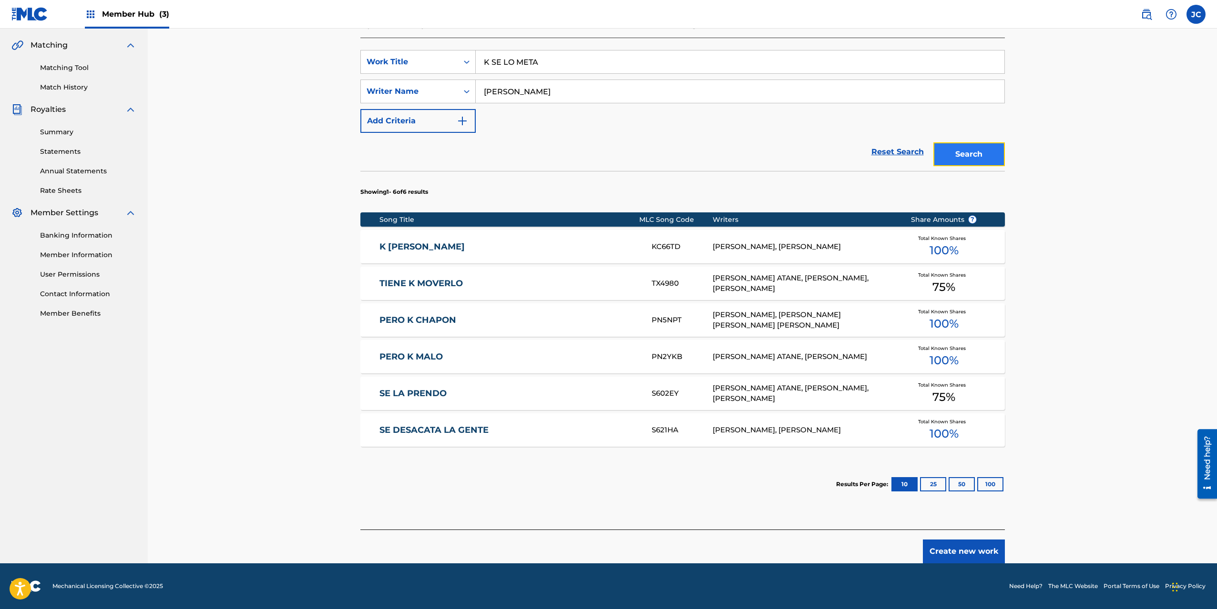
click at [965, 148] on button "Search" at bounding box center [968, 154] width 71 height 24
click at [968, 553] on button "Create new work" at bounding box center [964, 552] width 82 height 24
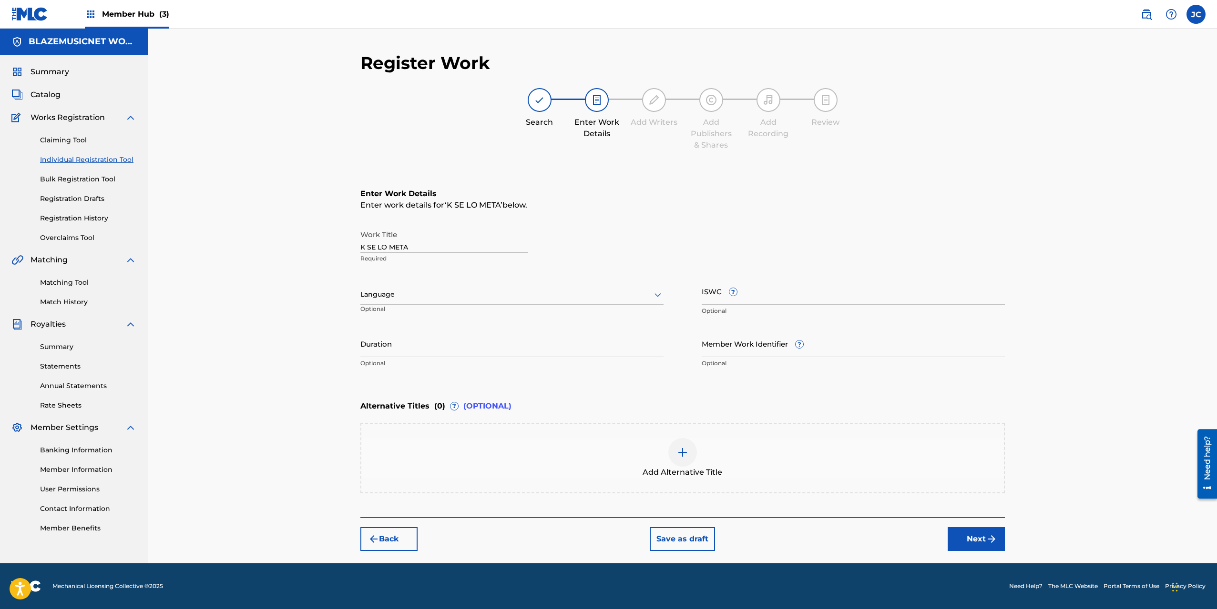
click at [426, 286] on div "Language" at bounding box center [511, 295] width 303 height 20
click at [371, 337] on div "Spanish" at bounding box center [512, 336] width 302 height 21
click at [382, 338] on input "Duration" at bounding box center [511, 343] width 303 height 27
type input "01:26"
click at [308, 390] on div "Register Work Search Enter Work Details Add Writers Add Publishers & Shares Add…" at bounding box center [682, 296] width 1069 height 535
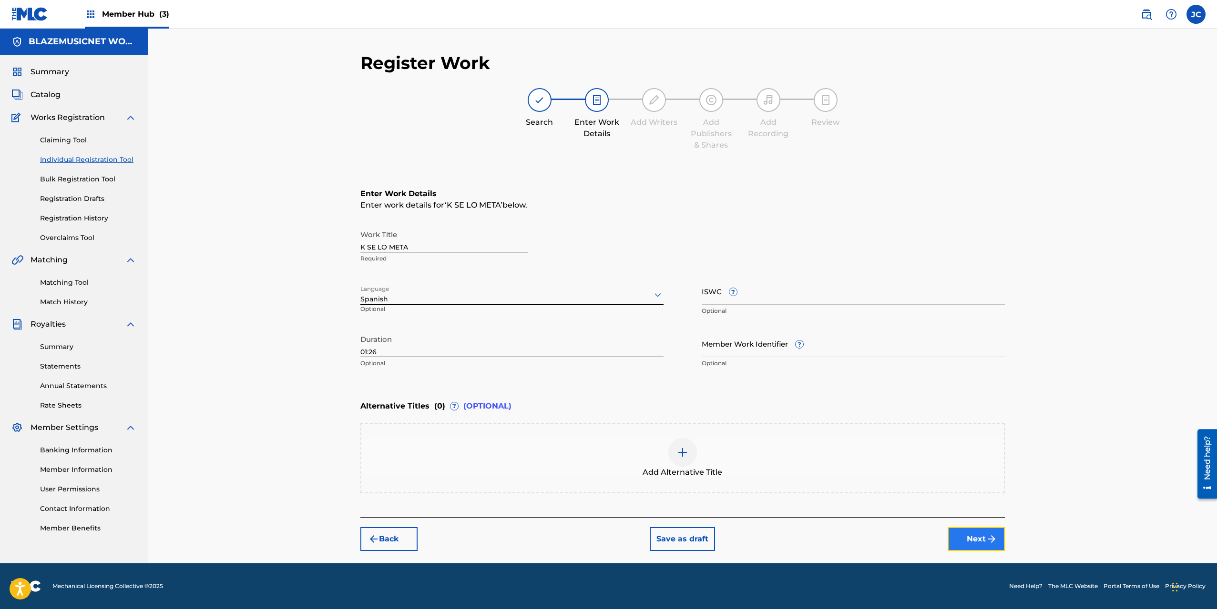
click at [978, 537] on button "Next" at bounding box center [975, 539] width 57 height 24
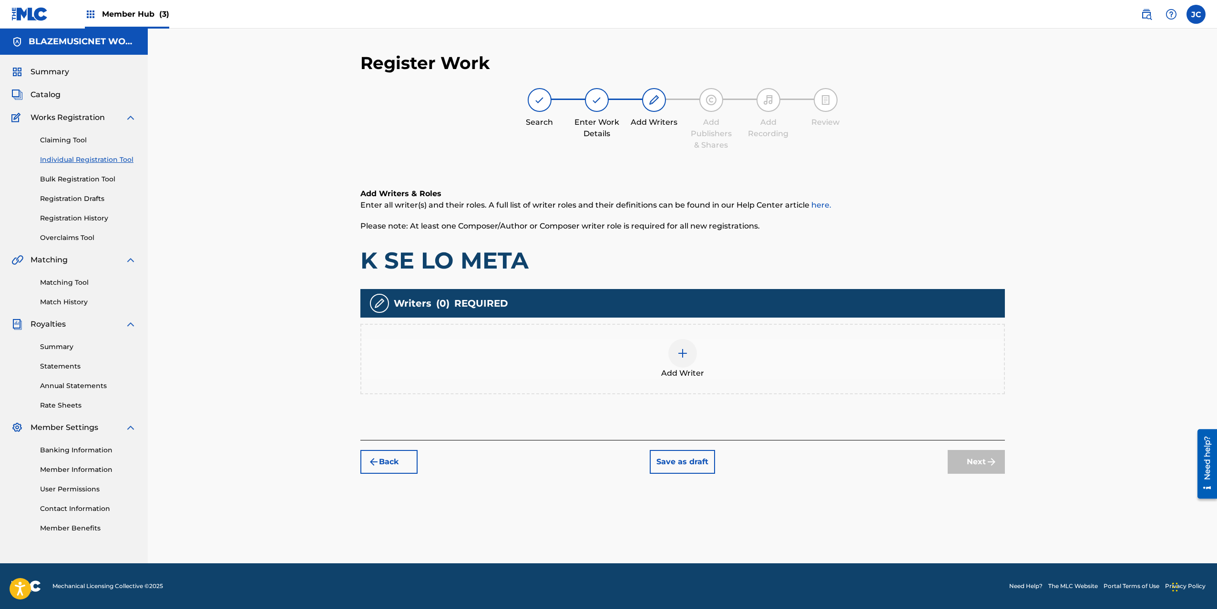
click at [682, 359] on div at bounding box center [682, 353] width 29 height 29
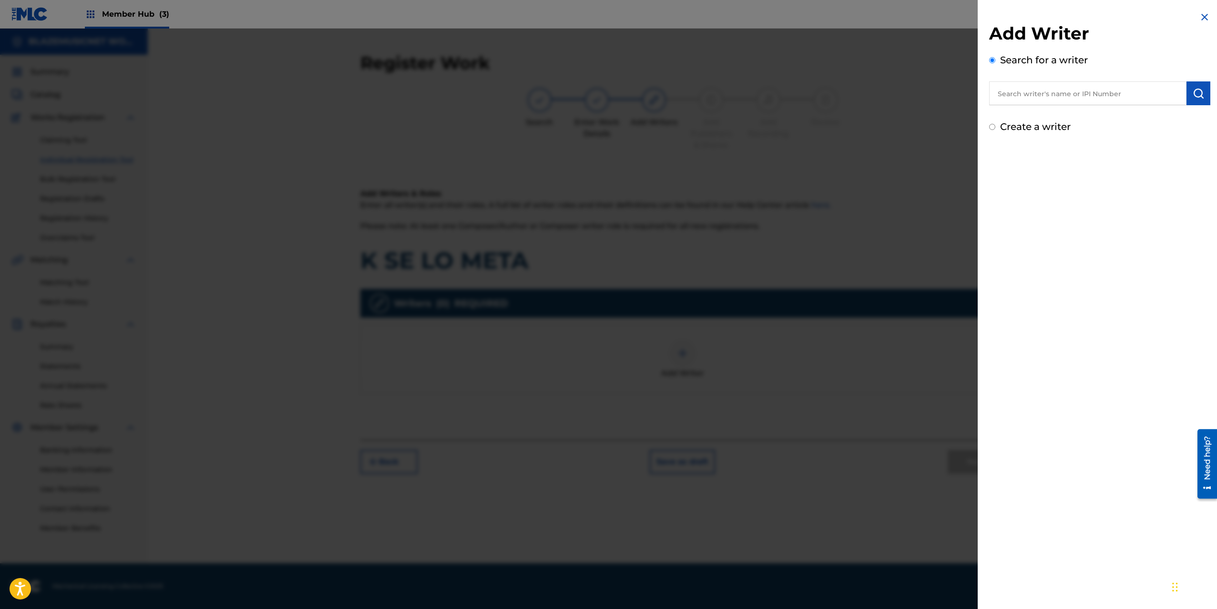
click at [1031, 95] on input "text" at bounding box center [1087, 93] width 197 height 24
paste input "[PERSON_NAME]"
type input "[PERSON_NAME]"
click at [1197, 89] on img "submit" at bounding box center [1197, 93] width 11 height 11
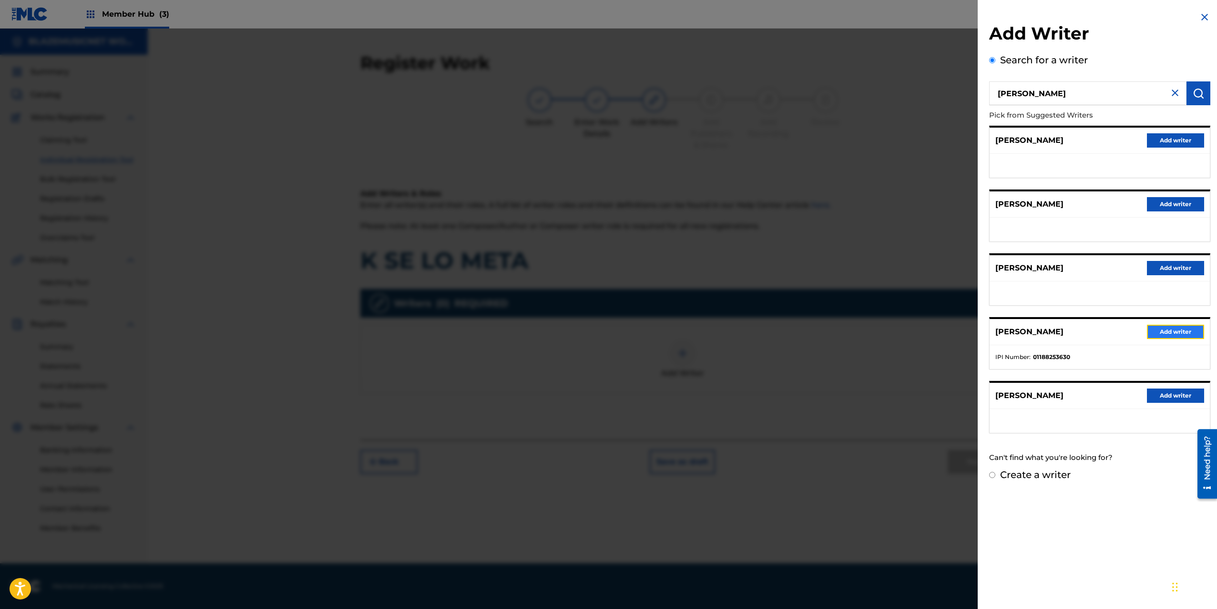
click at [1154, 334] on button "Add writer" at bounding box center [1174, 332] width 57 height 14
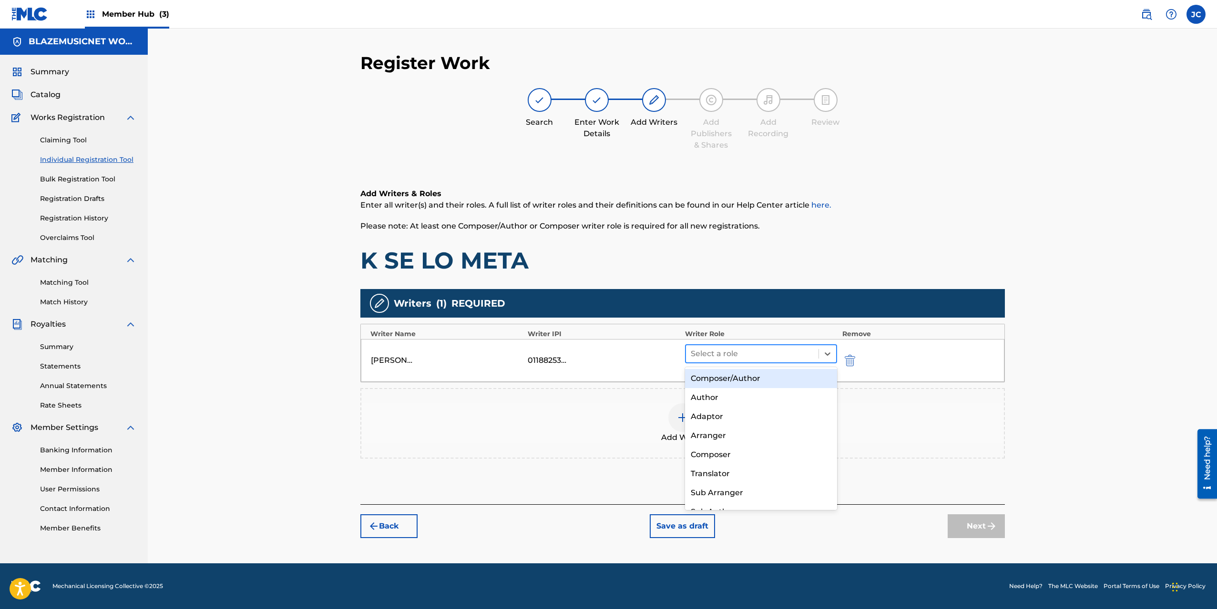
click at [711, 346] on div "Select a role" at bounding box center [752, 353] width 133 height 17
click at [710, 381] on div "Composer/Author" at bounding box center [761, 378] width 152 height 19
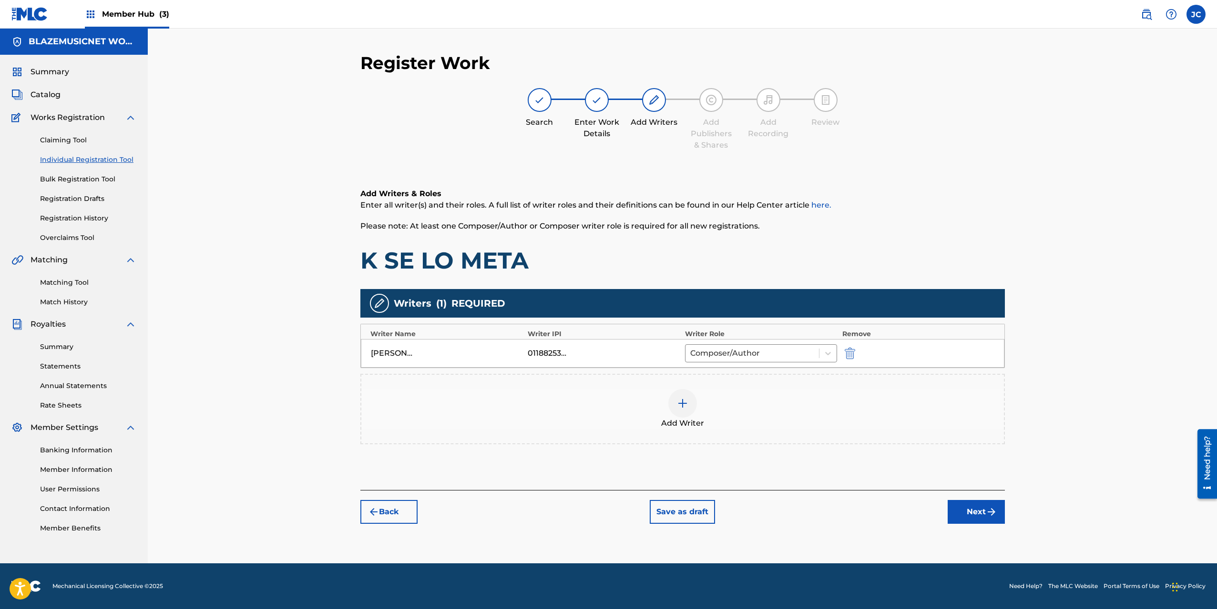
click at [680, 406] on img at bounding box center [682, 403] width 11 height 11
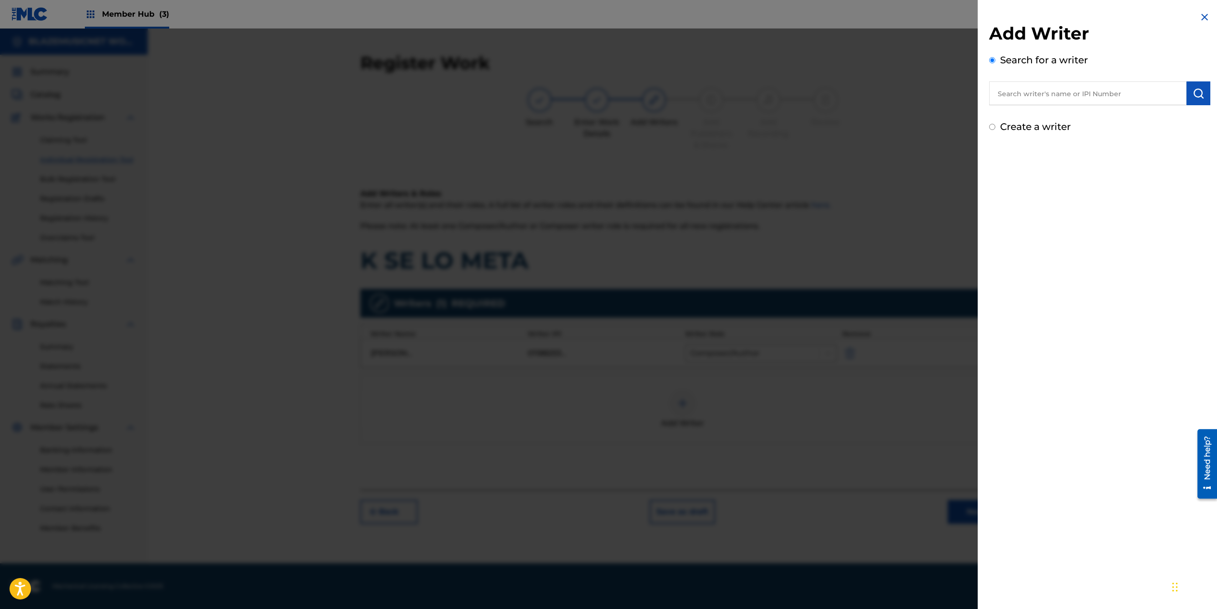
click at [1018, 86] on input "text" at bounding box center [1087, 93] width 197 height 24
type input "01077931140"
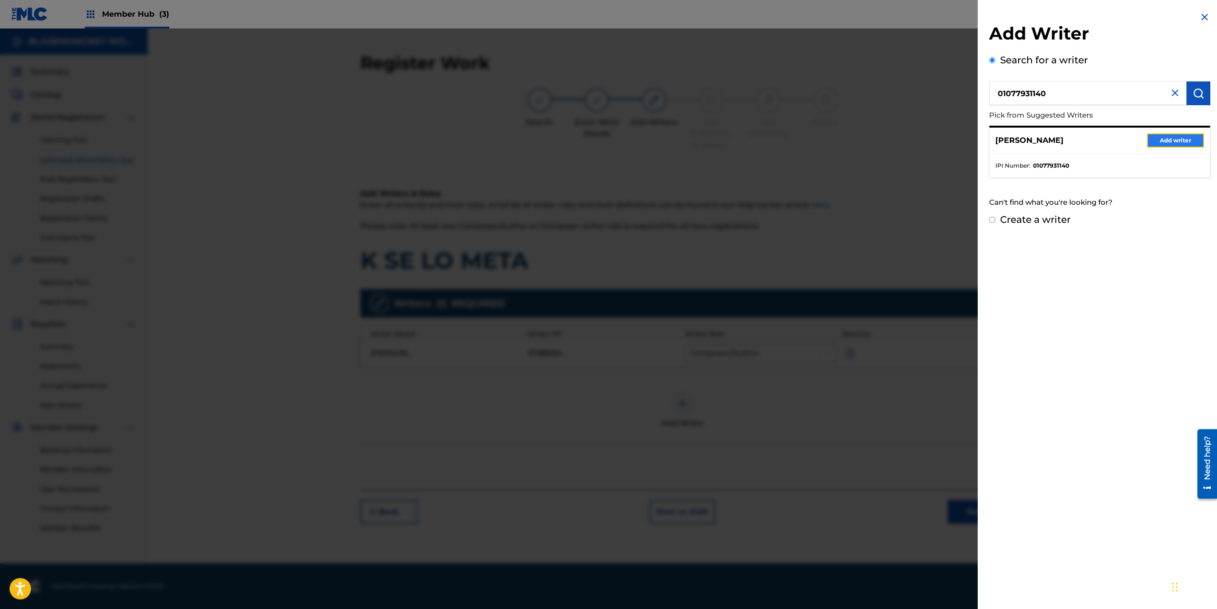
click at [1156, 136] on button "Add writer" at bounding box center [1174, 140] width 57 height 14
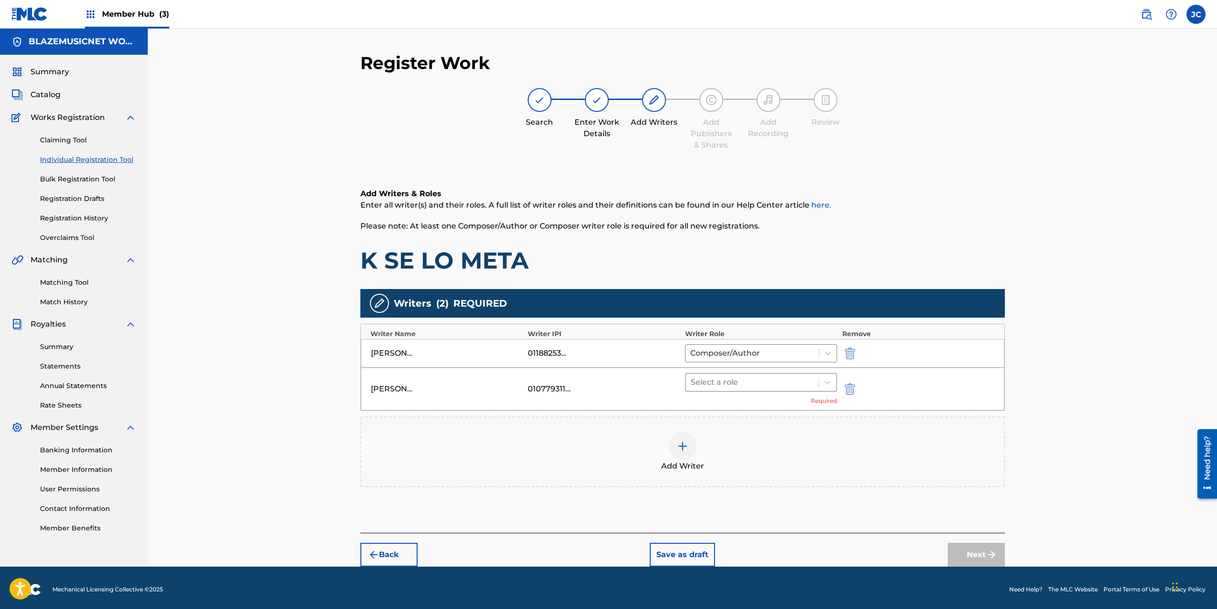
click at [722, 378] on div at bounding box center [751, 382] width 123 height 13
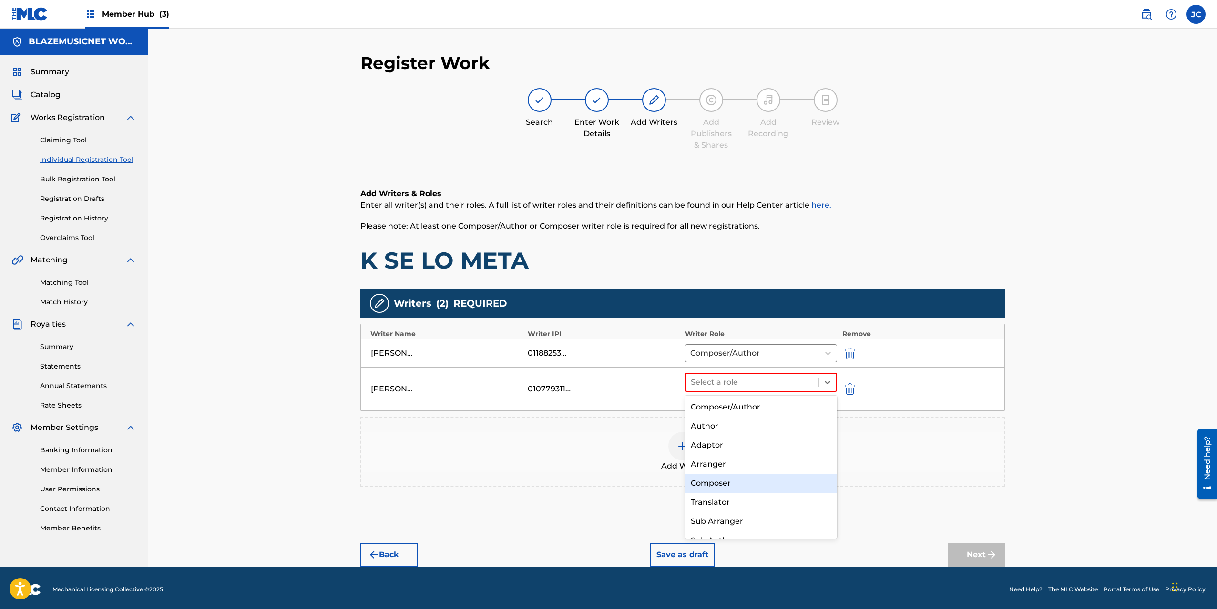
click at [725, 486] on div "Composer" at bounding box center [761, 483] width 152 height 19
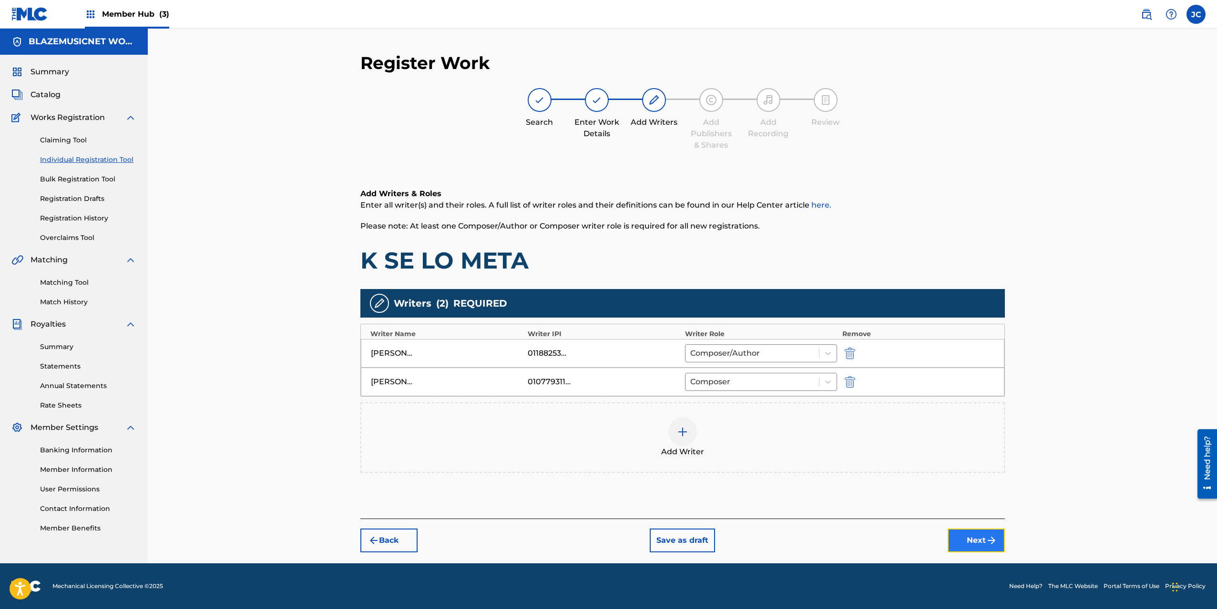
click at [973, 535] on button "Next" at bounding box center [975, 541] width 57 height 24
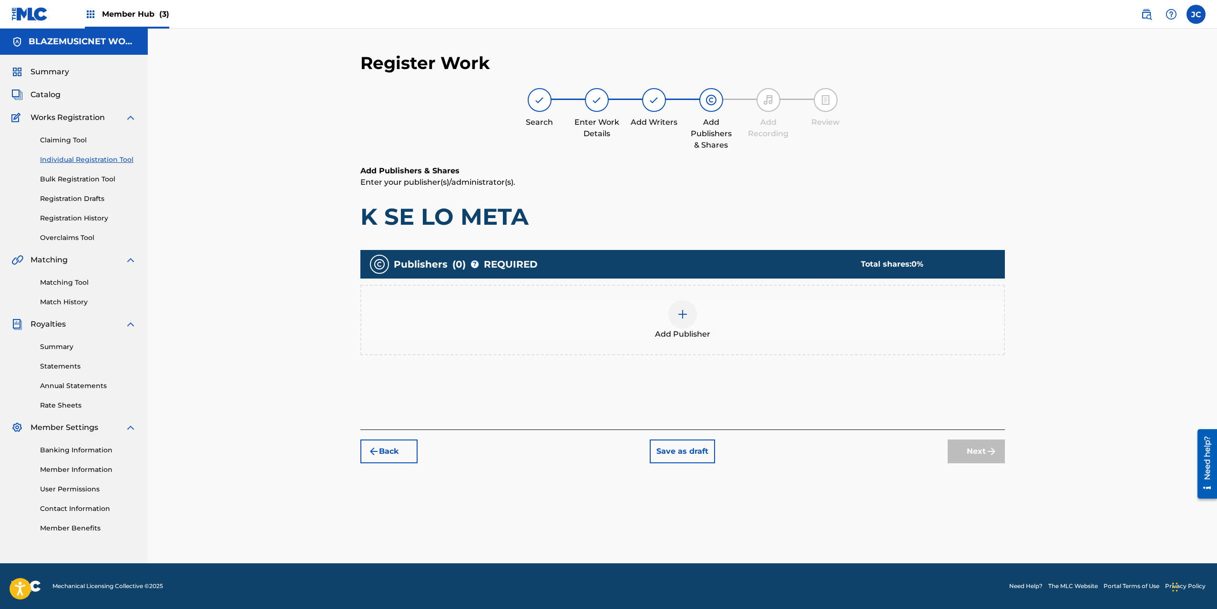
click at [649, 321] on div "Add Publisher" at bounding box center [682, 320] width 642 height 40
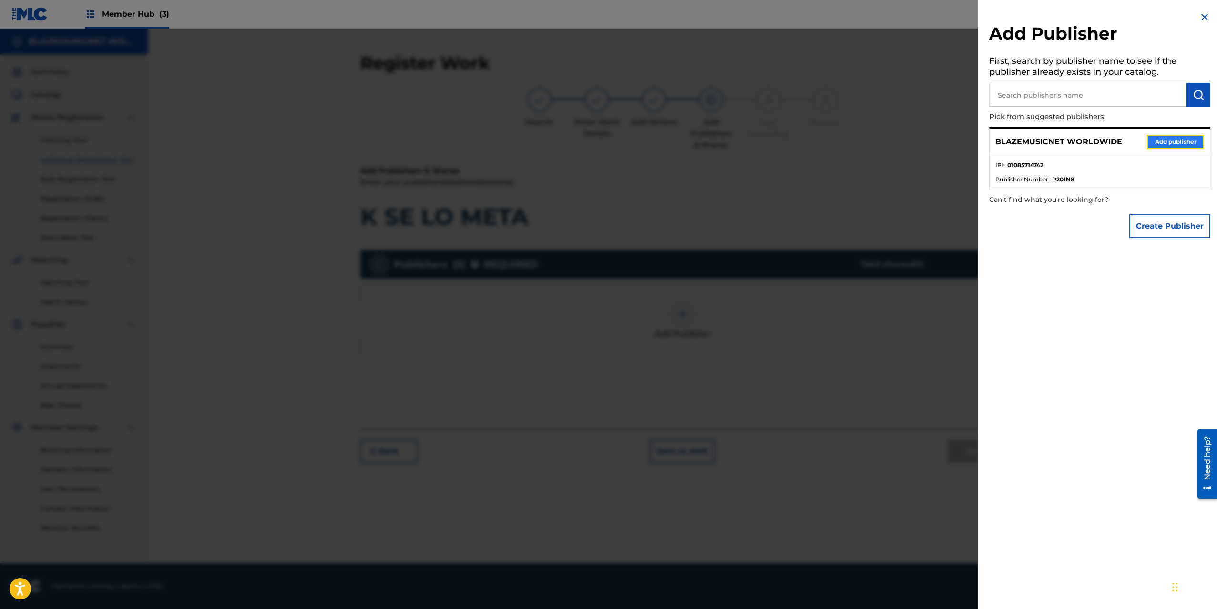
click at [1164, 143] on button "Add publisher" at bounding box center [1174, 142] width 57 height 14
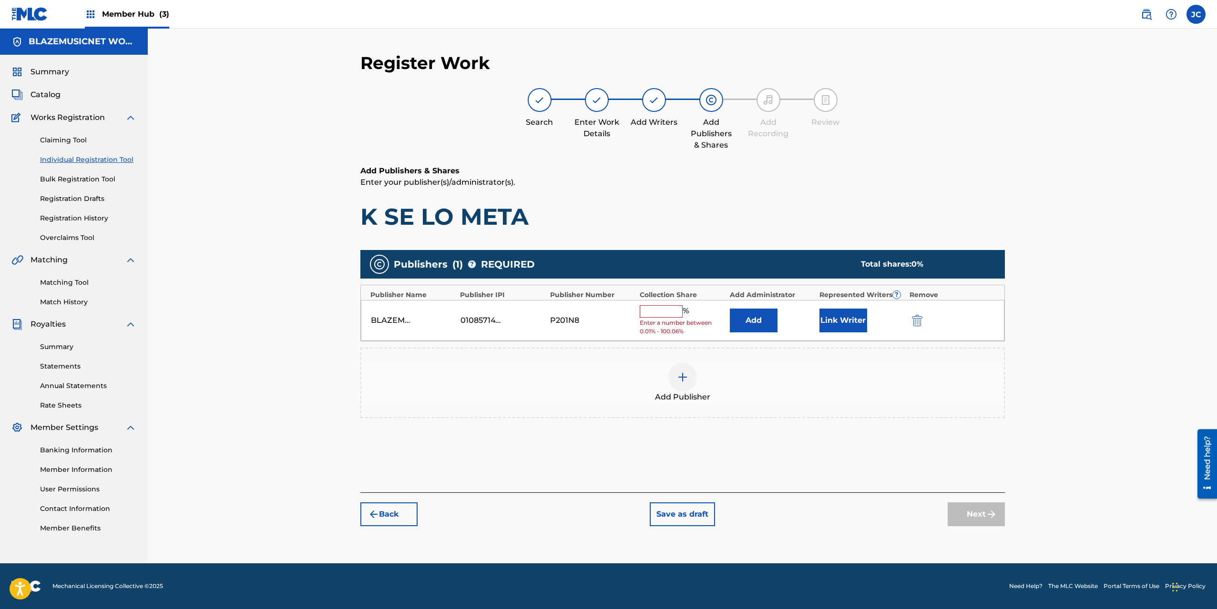
click at [662, 313] on input "text" at bounding box center [660, 311] width 43 height 12
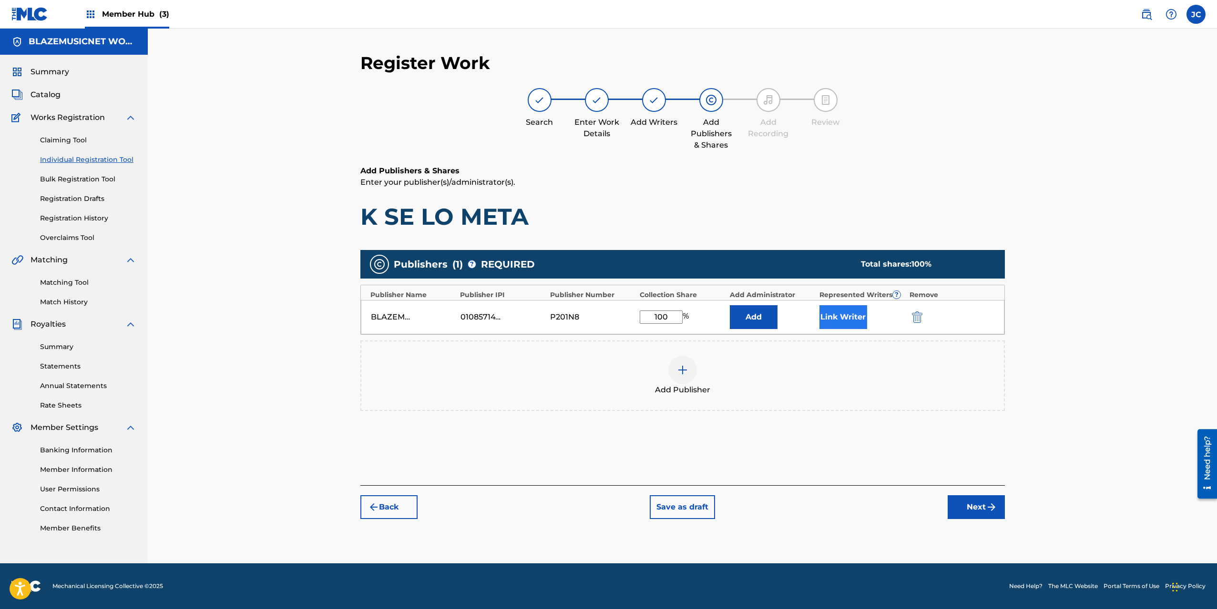
type input "100"
click at [835, 316] on button "Link Writer" at bounding box center [843, 317] width 48 height 24
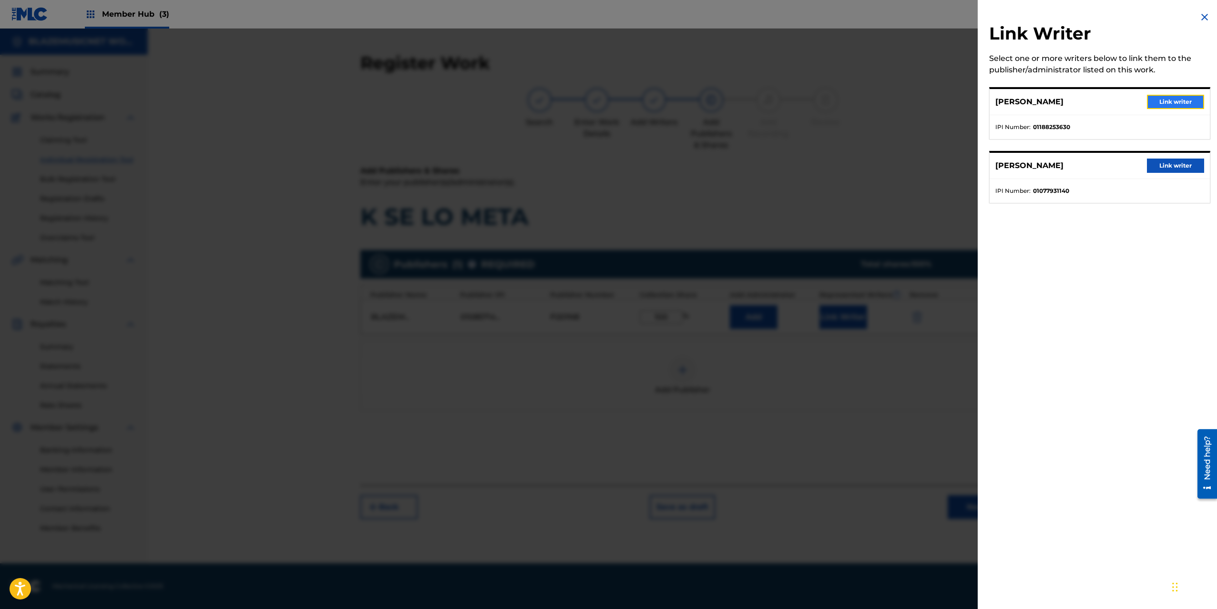
click at [1183, 104] on button "Link writer" at bounding box center [1174, 102] width 57 height 14
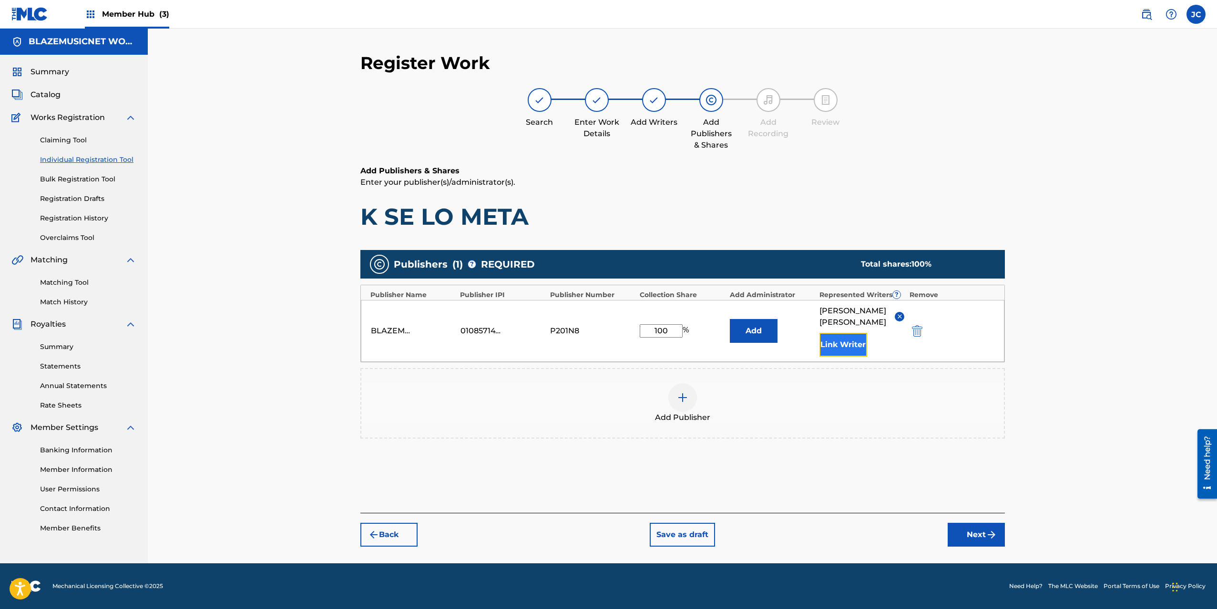
click at [849, 350] on button "Link Writer" at bounding box center [843, 345] width 48 height 24
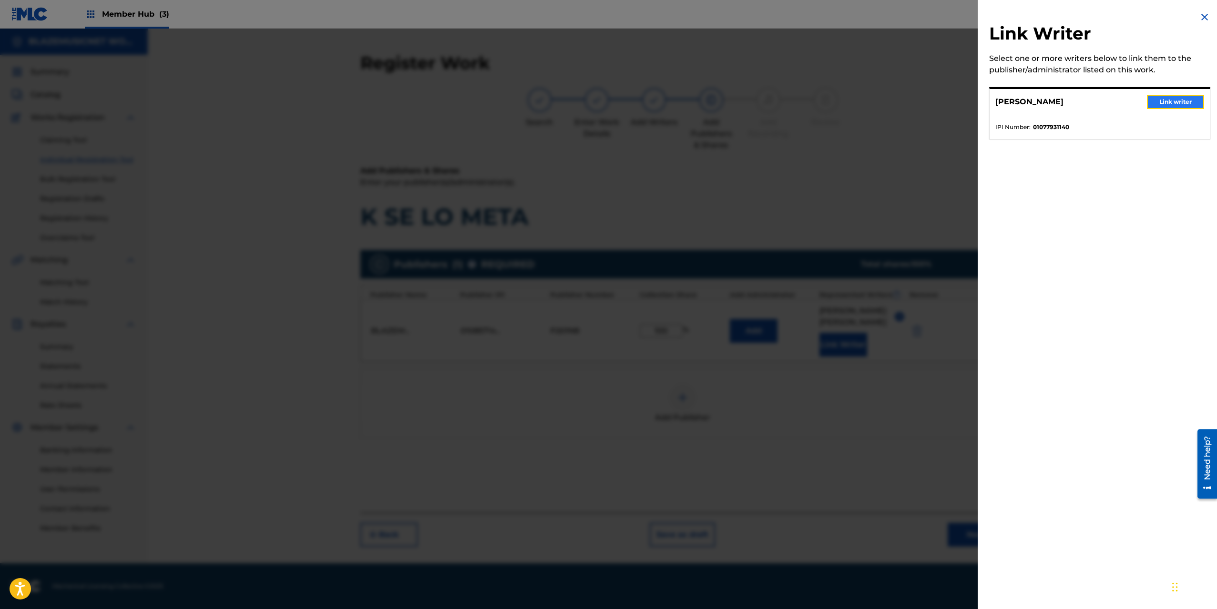
click at [1176, 98] on button "Link writer" at bounding box center [1174, 102] width 57 height 14
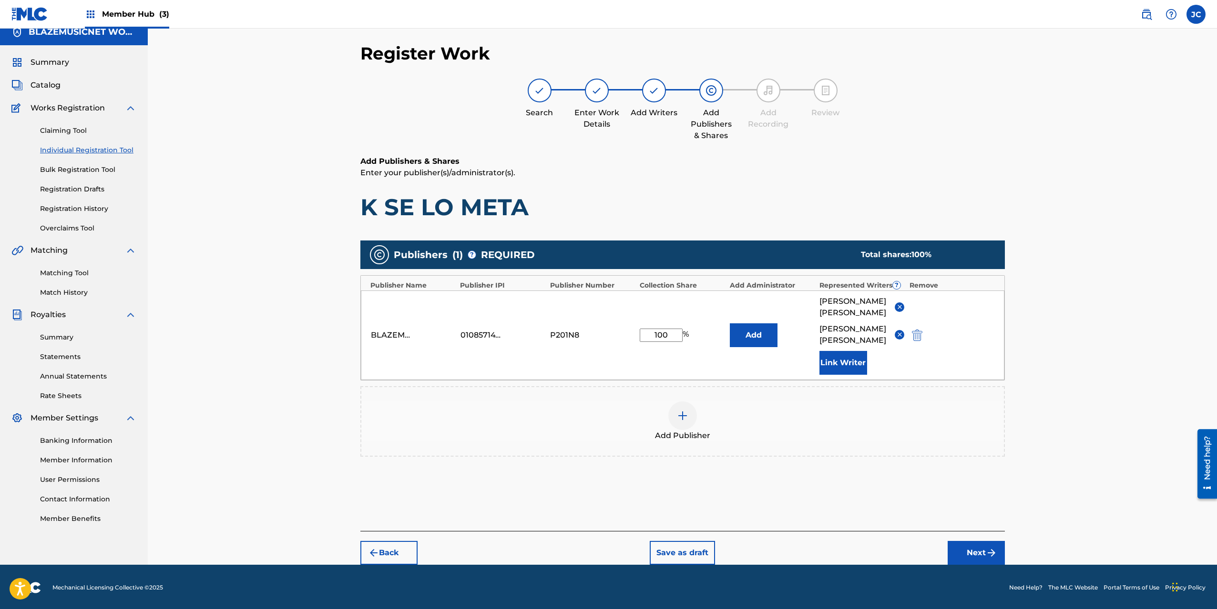
scroll to position [22, 0]
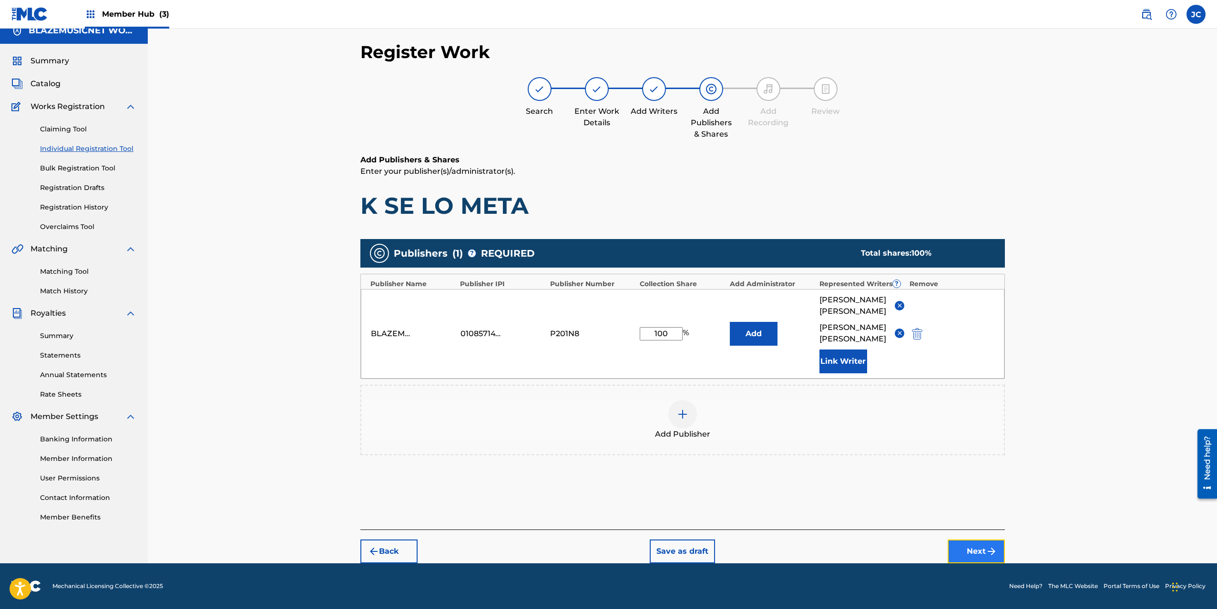
click at [971, 548] on button "Next" at bounding box center [975, 552] width 57 height 24
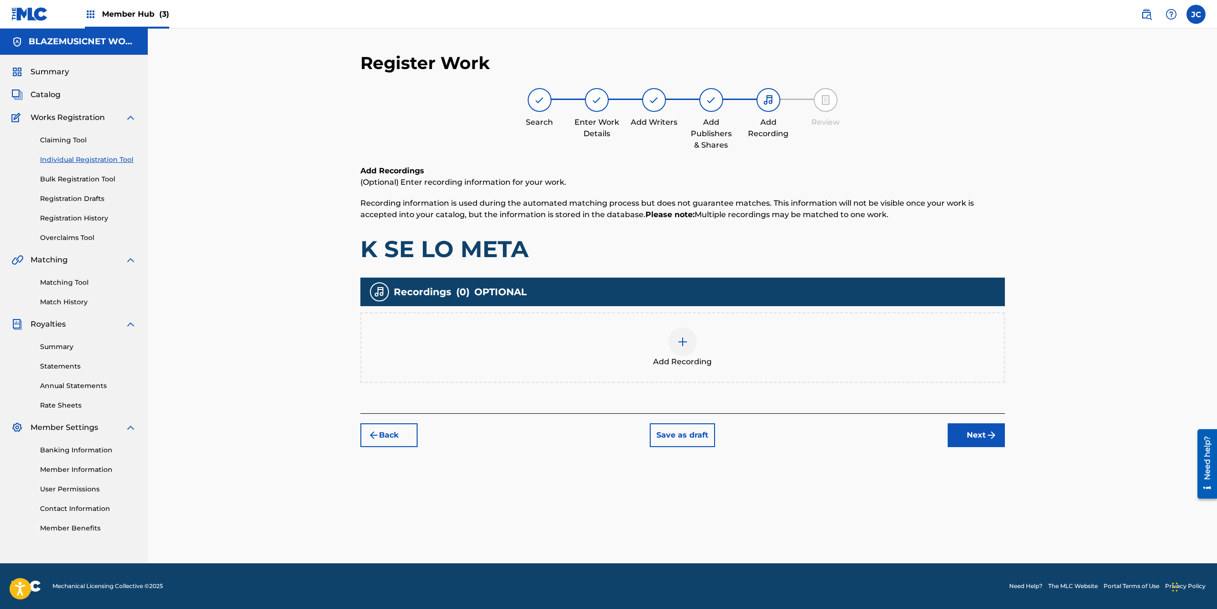
scroll to position [0, 0]
click at [657, 345] on div "Add Recording" at bounding box center [682, 348] width 642 height 40
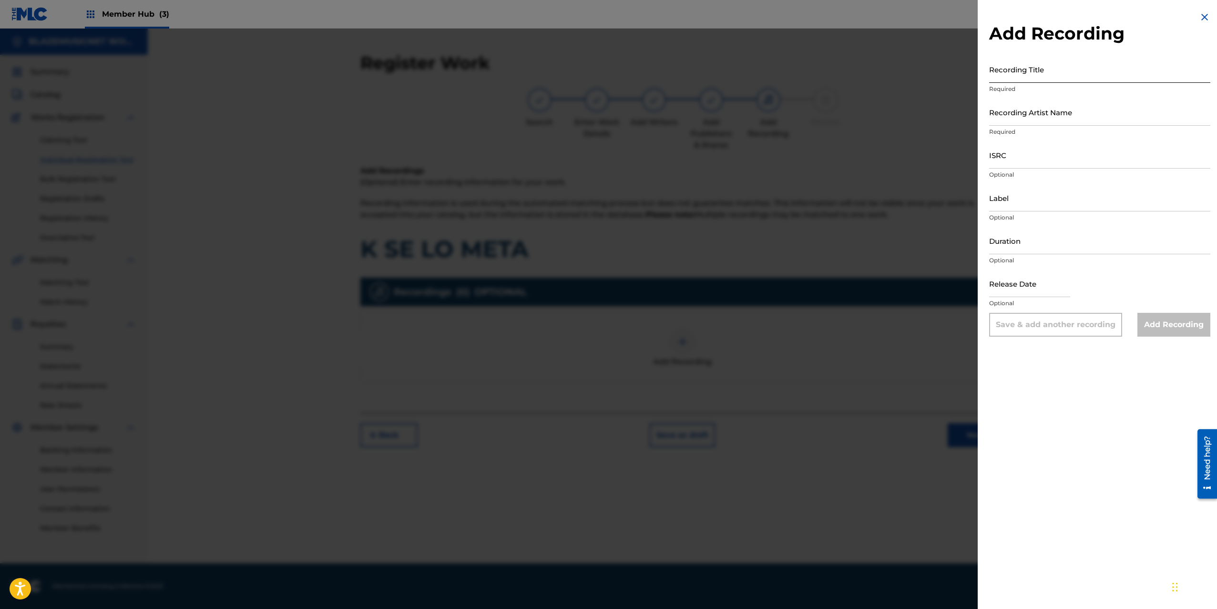
click at [997, 66] on input "Recording Title" at bounding box center [1099, 69] width 221 height 27
type input "K SE LO META"
click at [1018, 111] on input "Recording Artist Name" at bounding box center [1099, 112] width 221 height 27
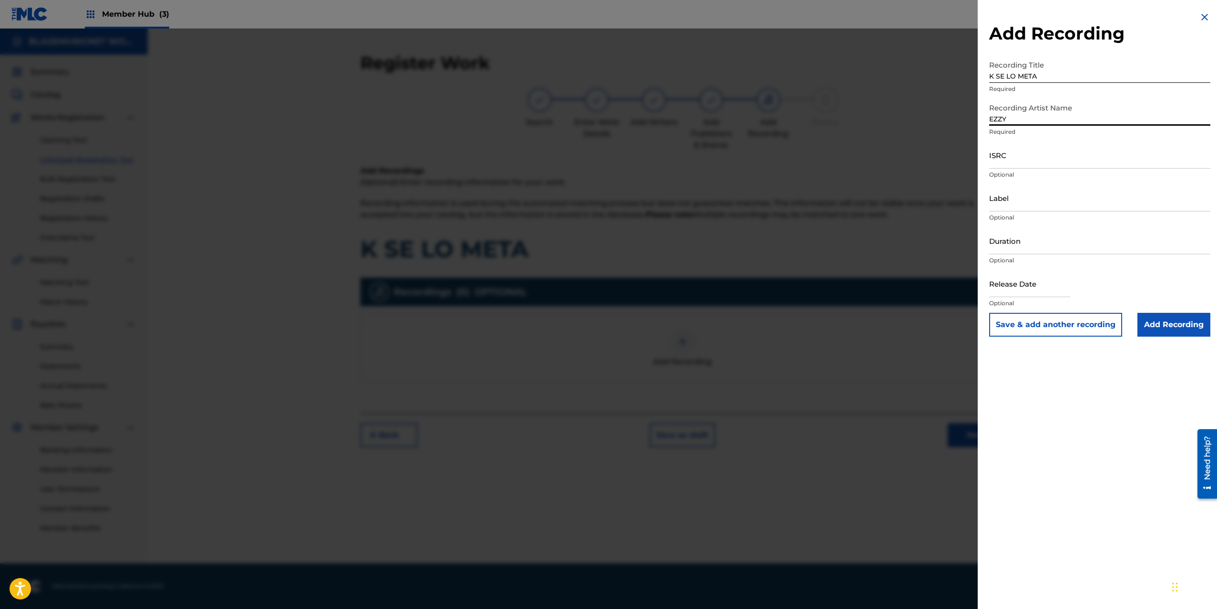
type input "[PERSON_NAME]"
click at [1007, 156] on input "ISRC" at bounding box center [1099, 155] width 221 height 27
paste input "QZS7J2505044"
type input "QZS7J2505044"
click at [1015, 205] on input "Label" at bounding box center [1099, 197] width 221 height 27
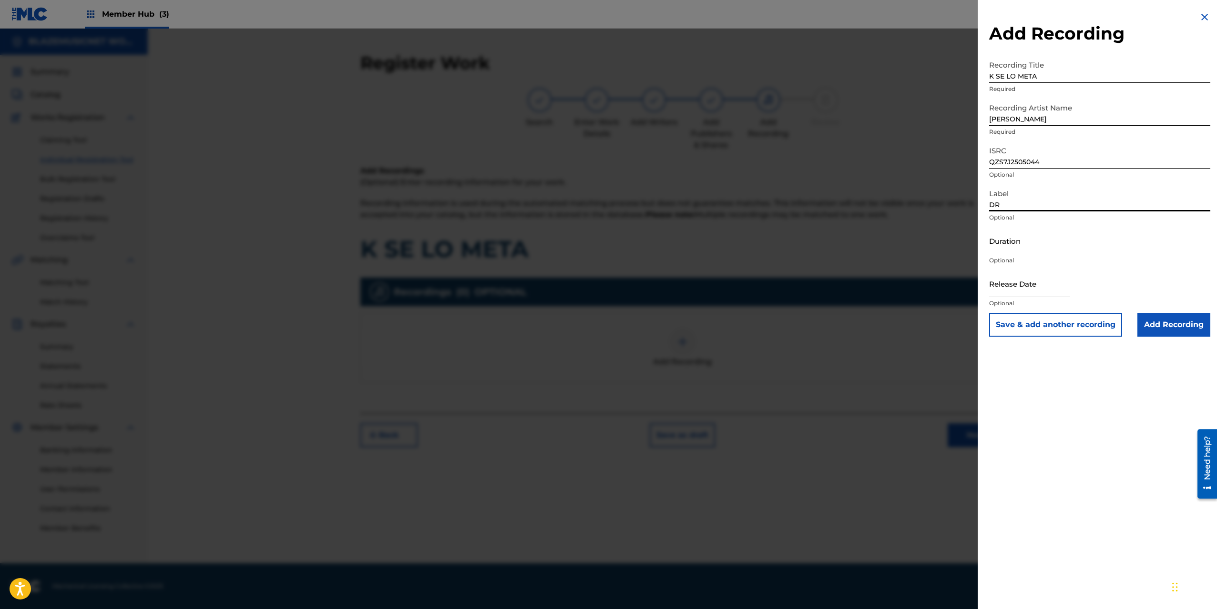
type input "DR MUSIC"
click at [999, 247] on input "Duration" at bounding box center [1099, 240] width 221 height 27
type input "01:26"
click at [998, 291] on input "text" at bounding box center [1029, 283] width 81 height 27
select select "8"
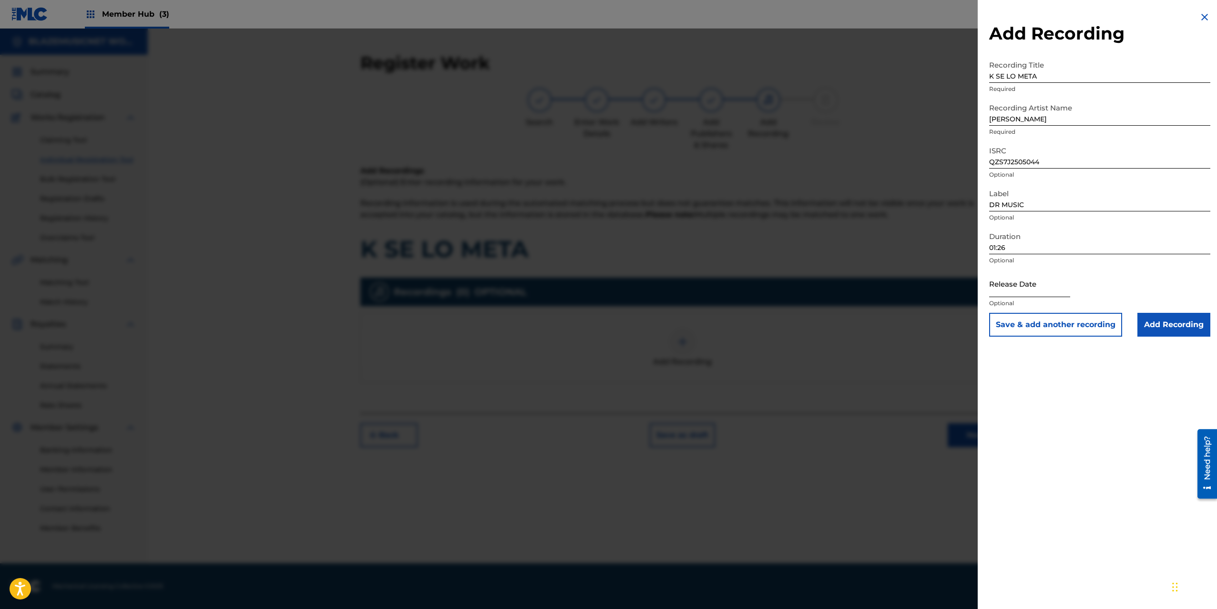
select select "2025"
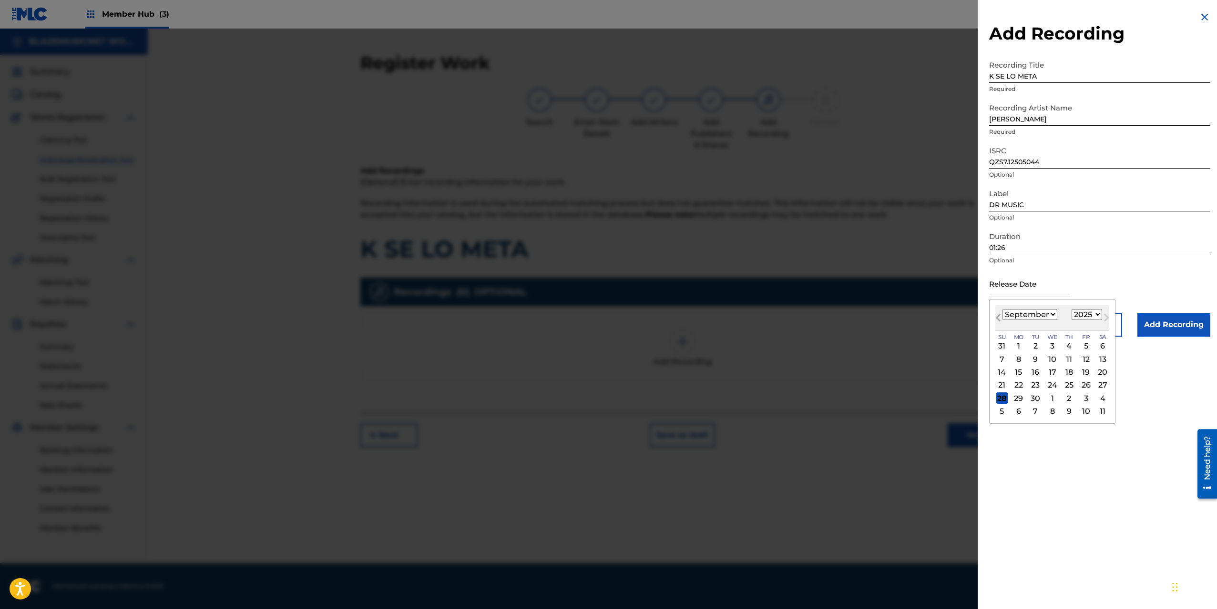
click at [1004, 315] on button "Previous Month" at bounding box center [997, 319] width 15 height 15
click at [1025, 312] on select "January February March April May June July August September October November De…" at bounding box center [1029, 314] width 55 height 11
select select "3"
click at [1002, 309] on select "January February March April May June July August September October November De…" at bounding box center [1029, 314] width 55 height 11
click at [1086, 384] on div "25" at bounding box center [1085, 385] width 11 height 11
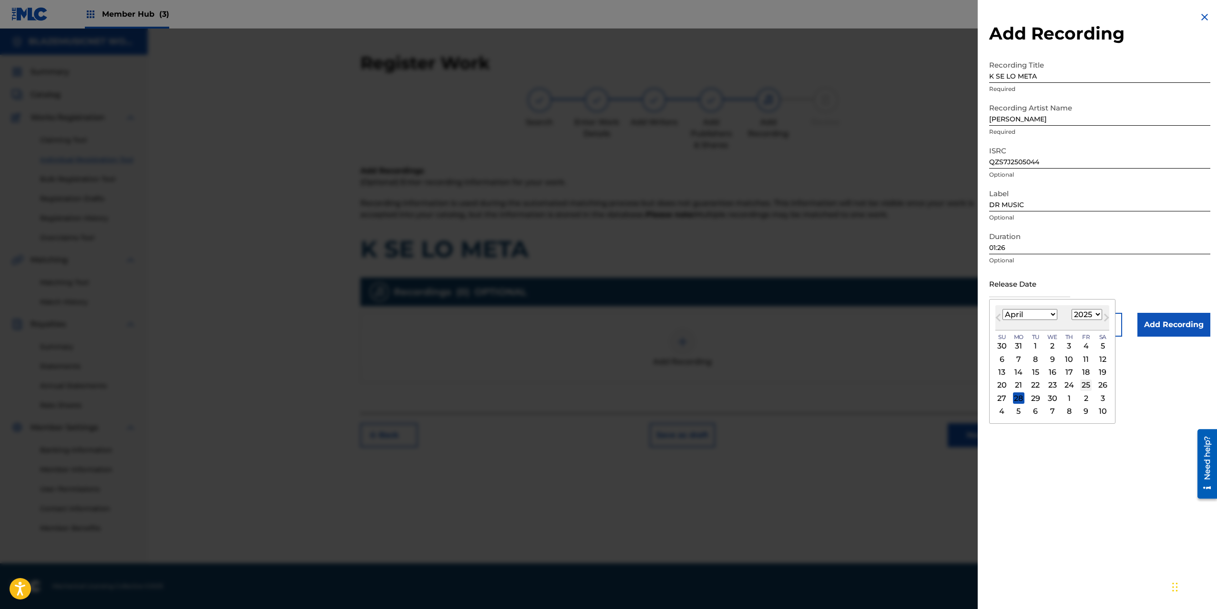
type input "[DATE]"
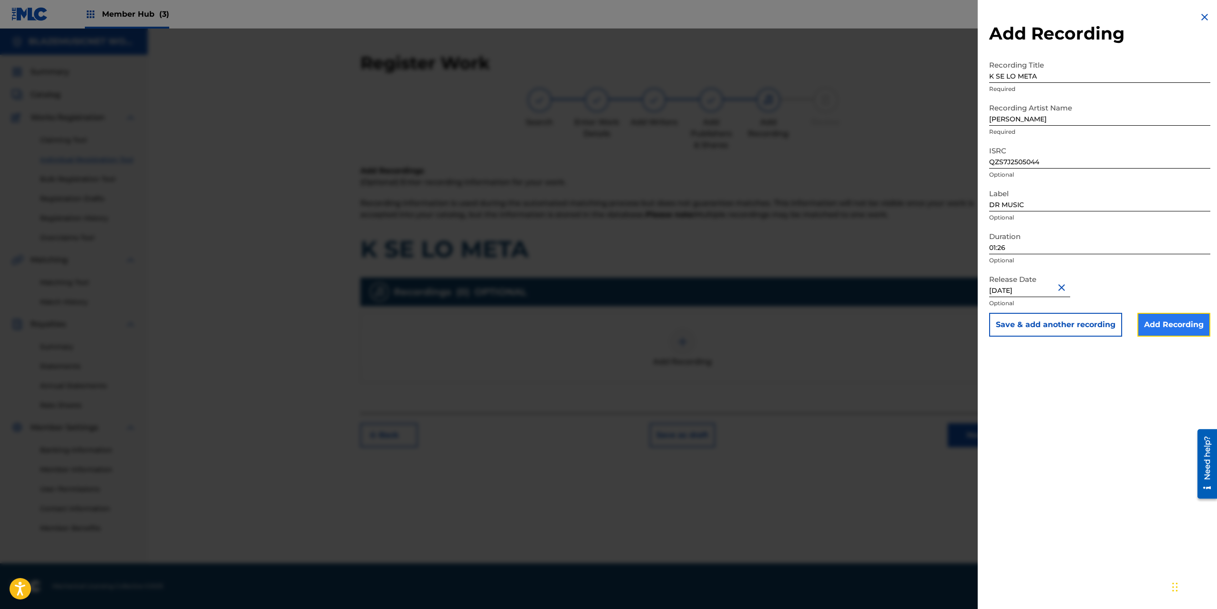
click at [1179, 330] on input "Add Recording" at bounding box center [1173, 325] width 73 height 24
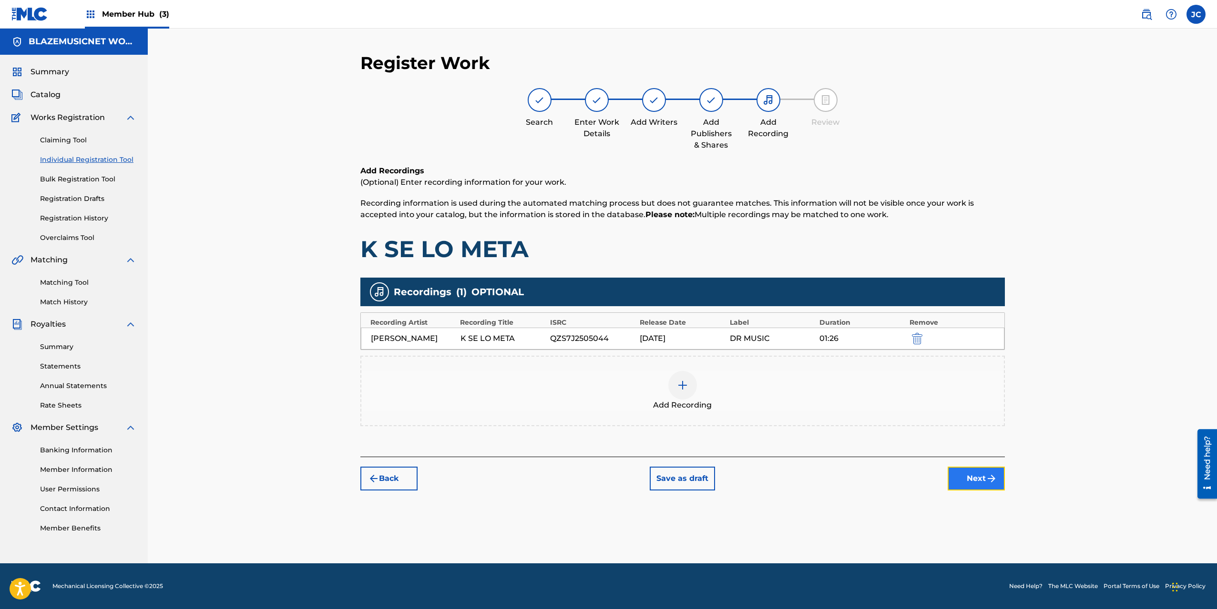
click at [977, 474] on button "Next" at bounding box center [975, 479] width 57 height 24
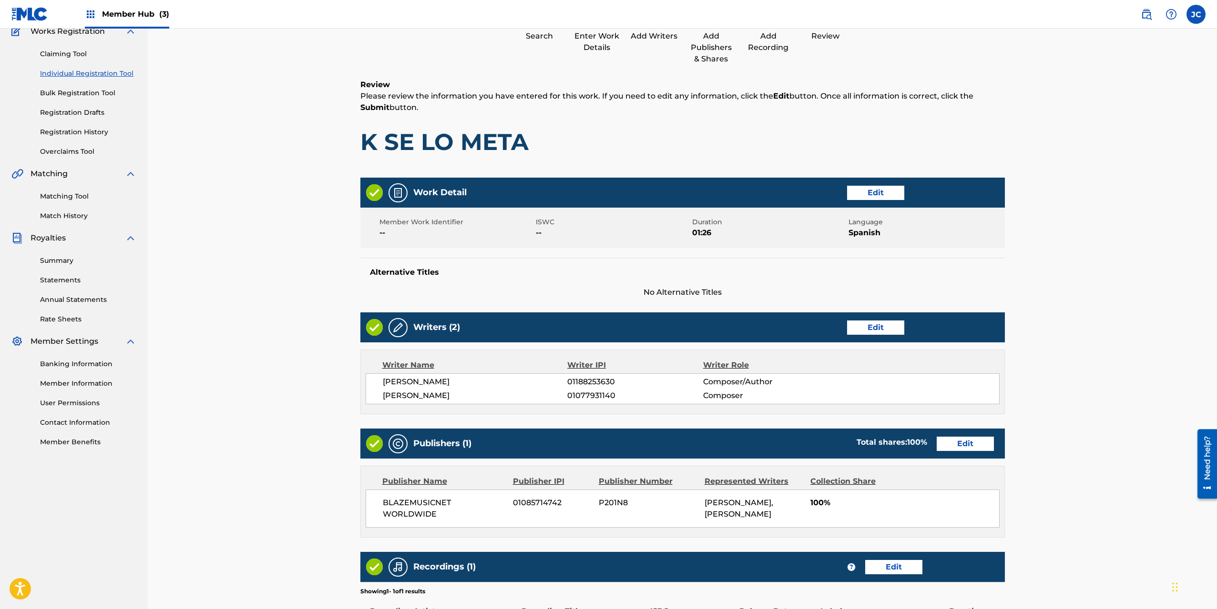
scroll to position [226, 0]
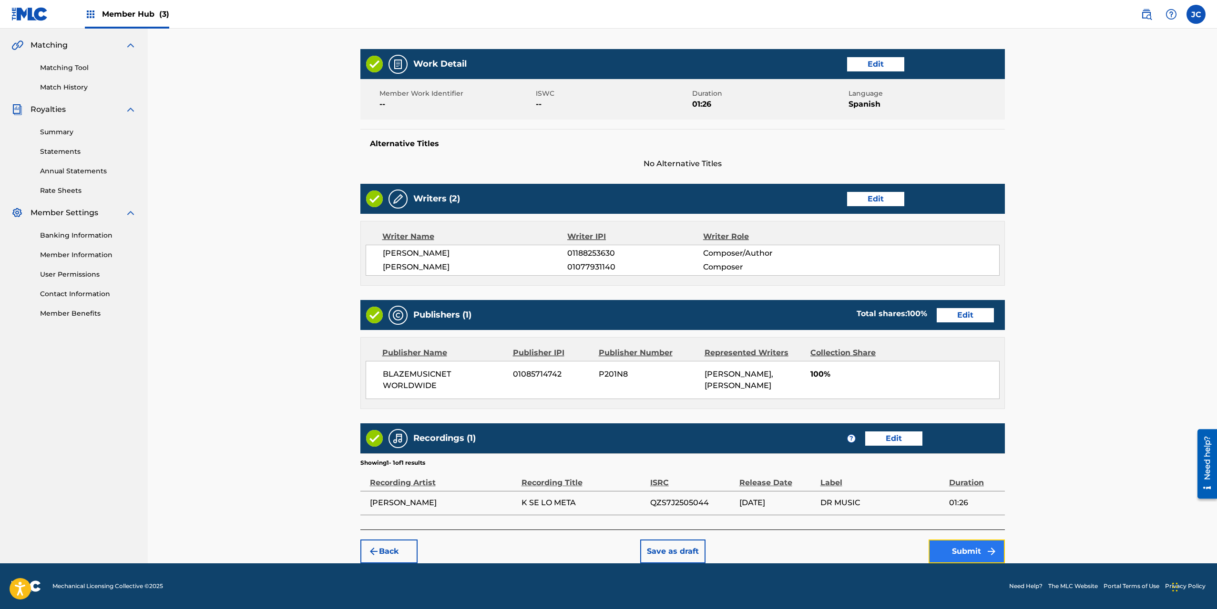
click at [964, 550] on button "Submit" at bounding box center [966, 552] width 76 height 24
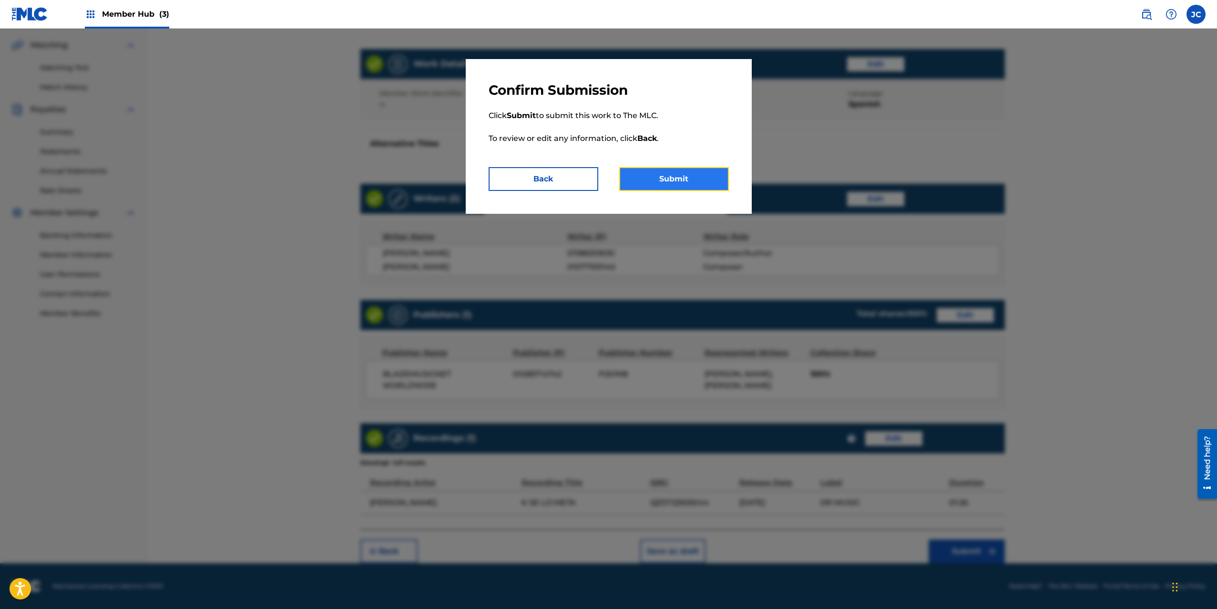
click at [690, 184] on button "Submit" at bounding box center [674, 179] width 110 height 24
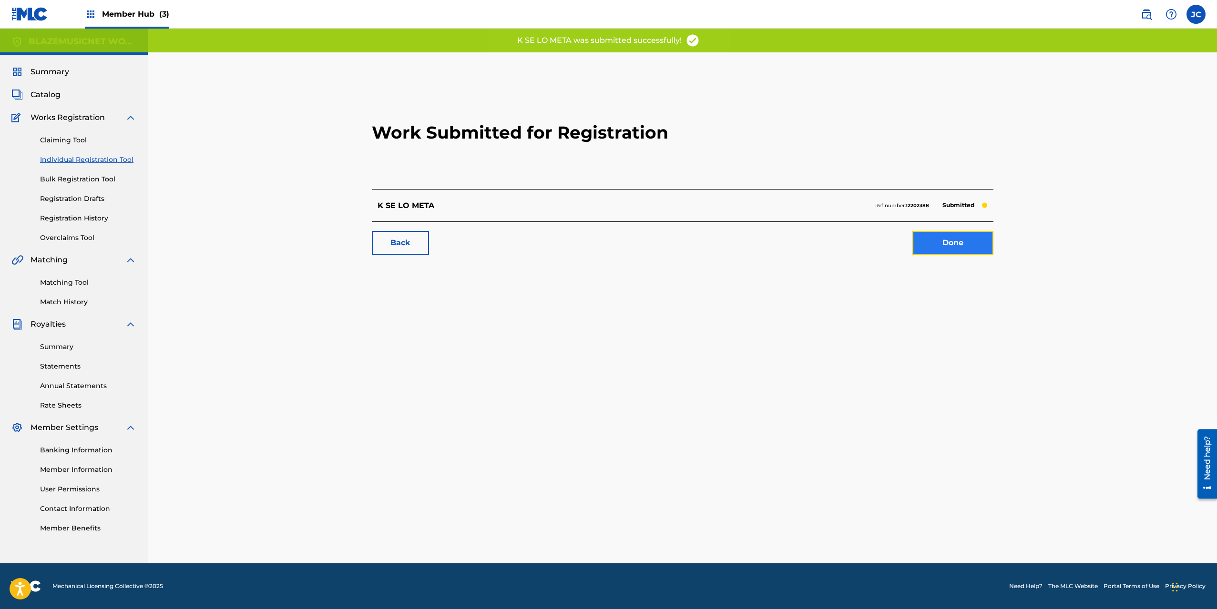
click at [959, 242] on link "Done" at bounding box center [952, 243] width 81 height 24
